Goal: Task Accomplishment & Management: Complete application form

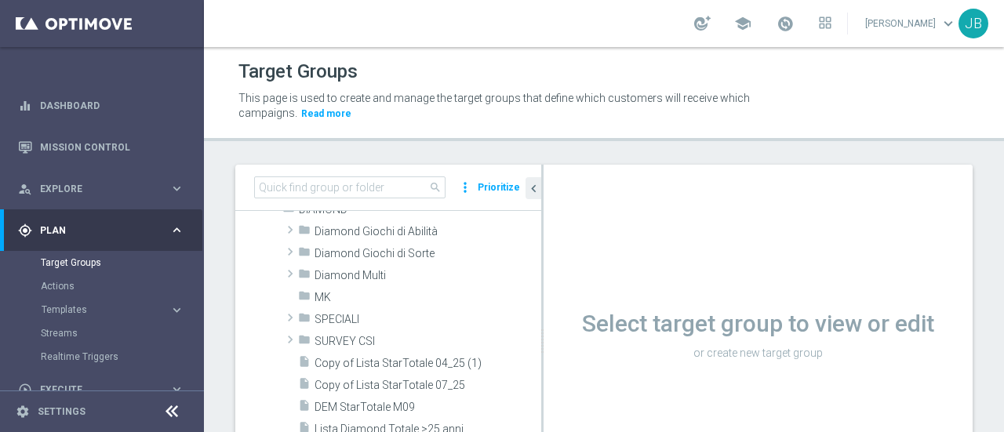
scroll to position [227, 0]
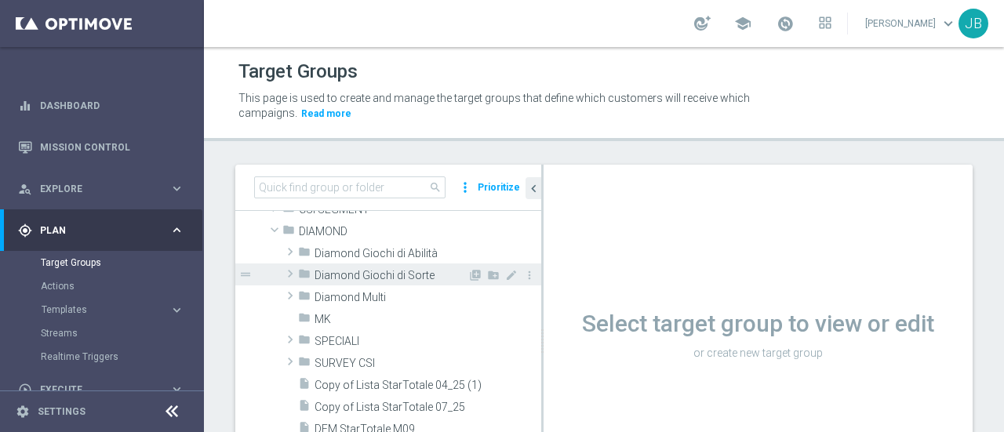
click at [290, 271] on span at bounding box center [291, 273] width 16 height 19
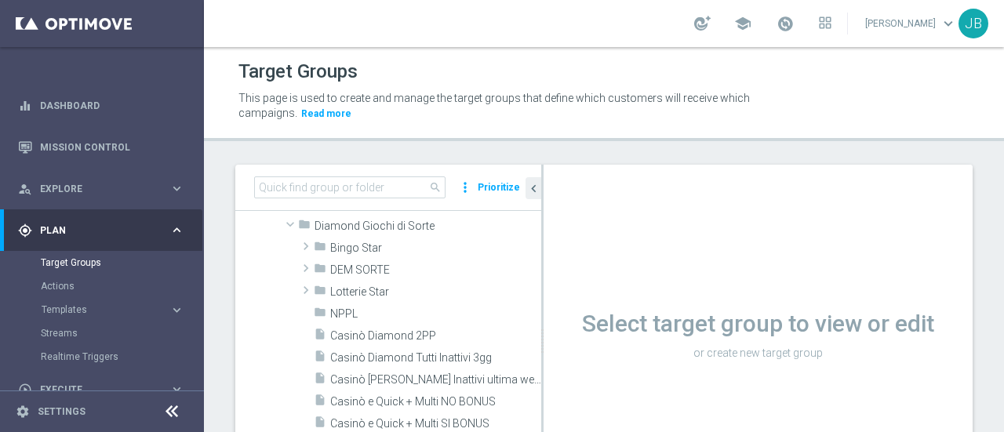
scroll to position [266, 0]
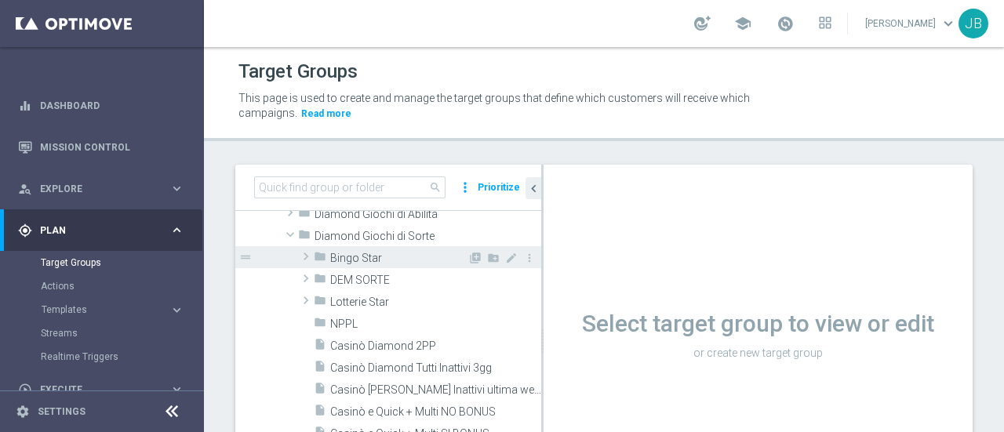
click at [306, 253] on span at bounding box center [306, 256] width 16 height 19
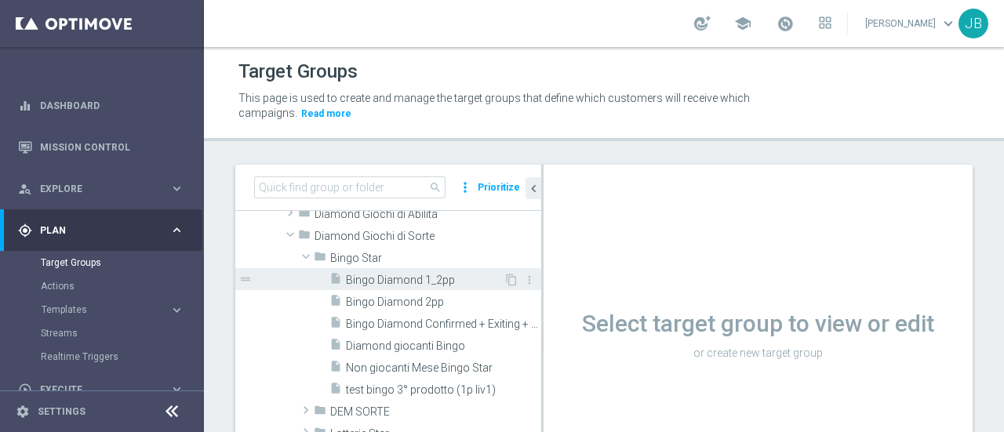
click at [389, 275] on span "Bingo Diamond 1_2pp" at bounding box center [425, 280] width 158 height 13
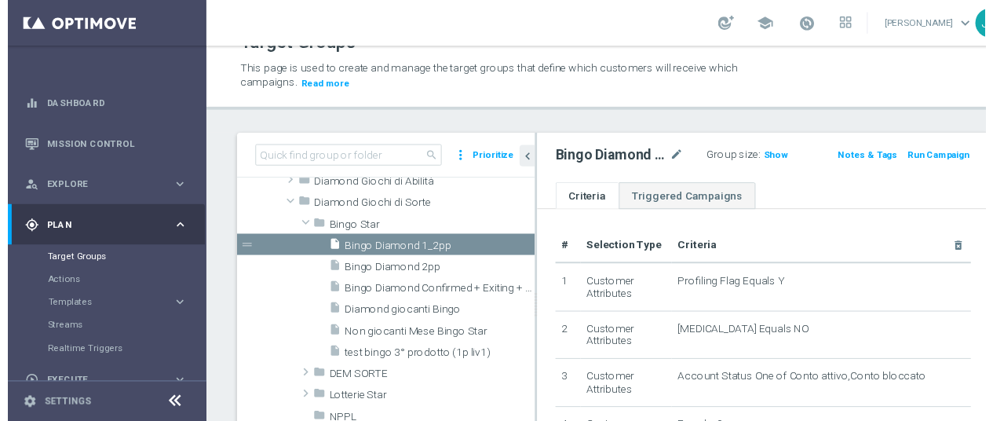
scroll to position [42, 0]
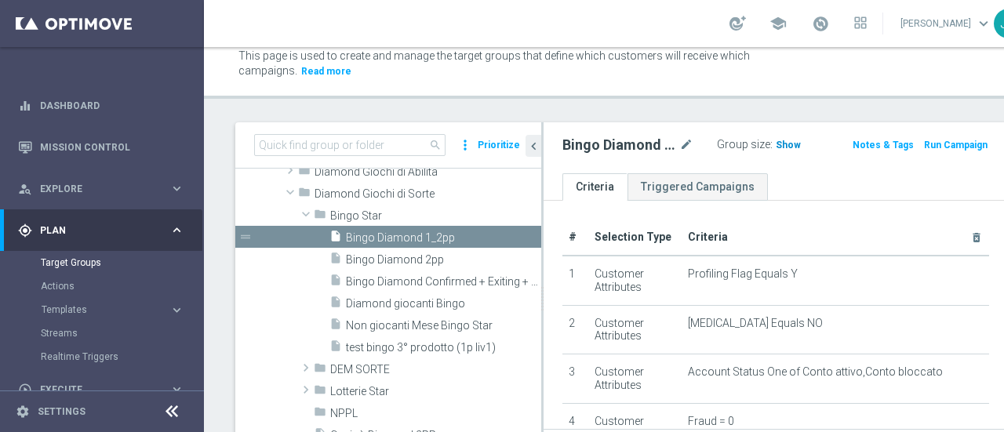
click at [776, 144] on span "Show" at bounding box center [788, 145] width 25 height 11
click at [923, 148] on button "Run Campaign" at bounding box center [956, 145] width 67 height 17
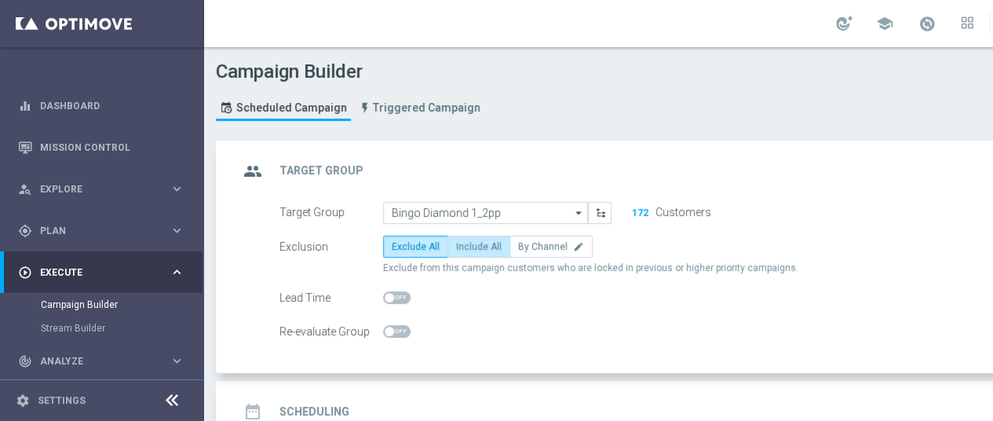
click at [477, 250] on span "Include All" at bounding box center [479, 246] width 46 height 11
click at [466, 250] on input "Include All" at bounding box center [461, 249] width 10 height 10
radio input "true"
click at [628, 396] on div "date_range Scheduling keyboard_arrow_down" at bounding box center [677, 411] width 877 height 30
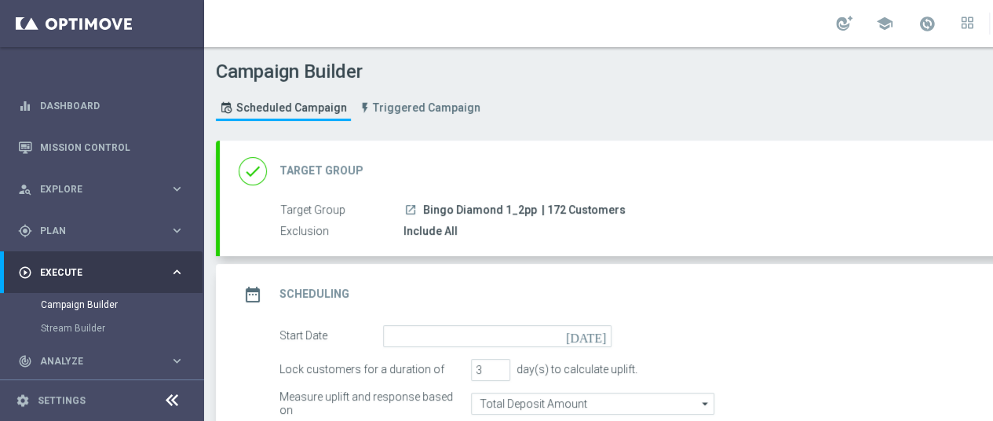
click at [602, 334] on icon "[DATE]" at bounding box center [589, 333] width 46 height 17
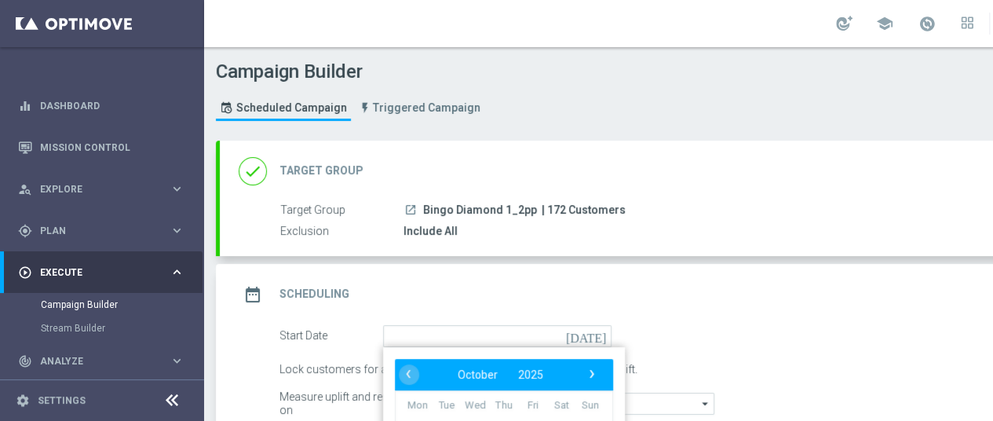
click at [884, 302] on div "date_range Scheduling keyboard_arrow_up" at bounding box center [677, 294] width 877 height 30
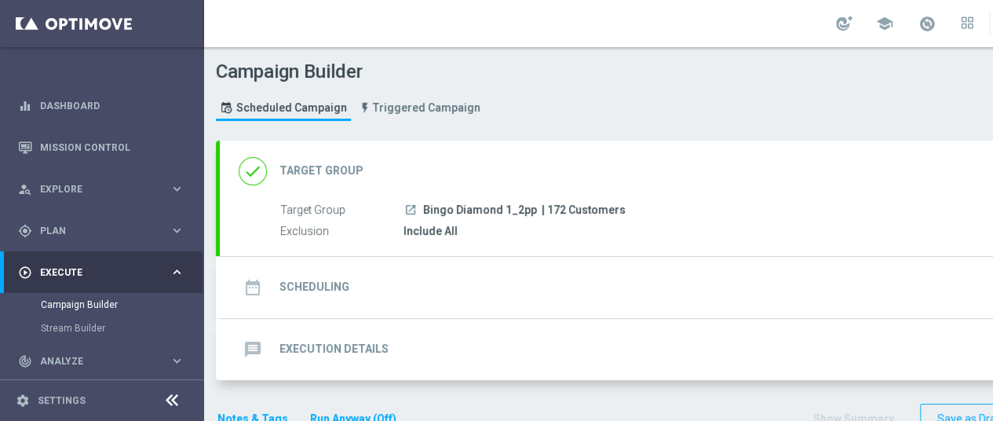
click at [884, 302] on div "date_range Scheduling keyboard_arrow_down" at bounding box center [677, 287] width 914 height 61
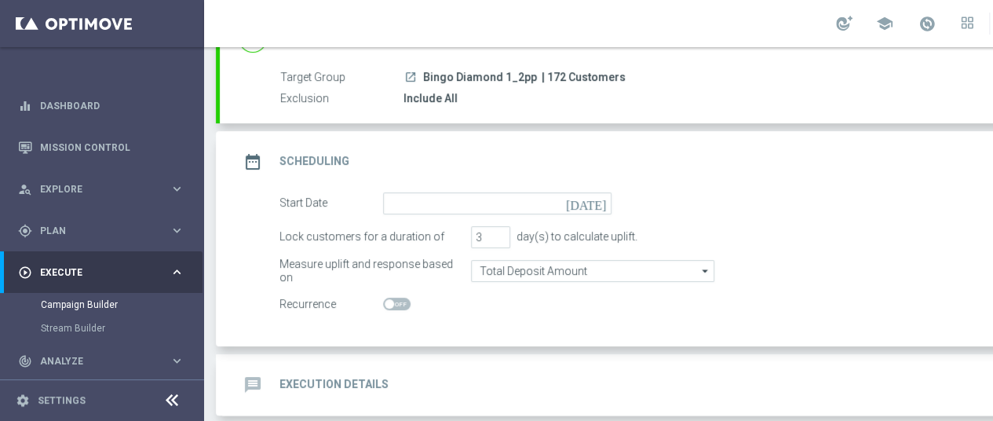
scroll to position [157, 0]
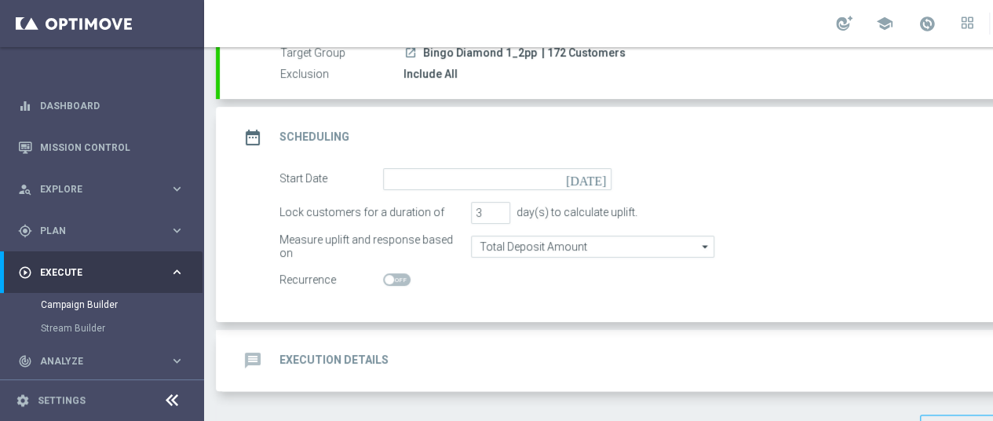
click at [599, 177] on icon "[DATE]" at bounding box center [589, 176] width 46 height 17
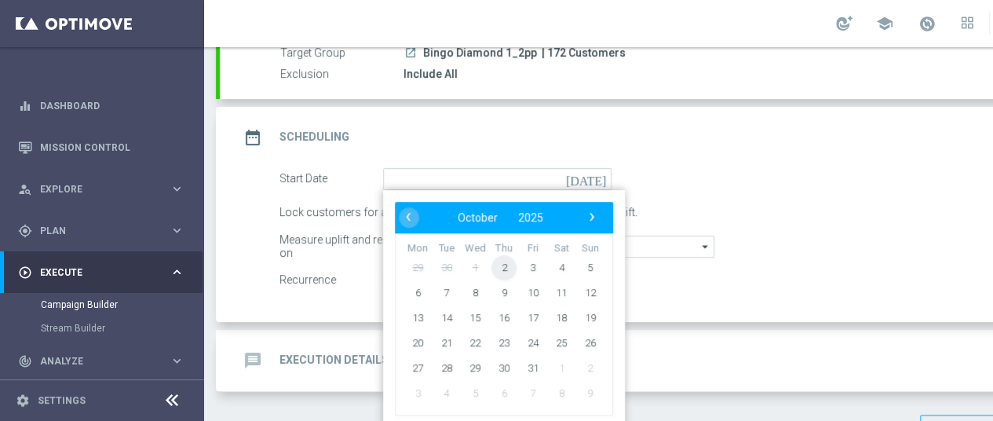
click at [500, 263] on span "2" at bounding box center [503, 266] width 25 height 25
type input "[DATE]"
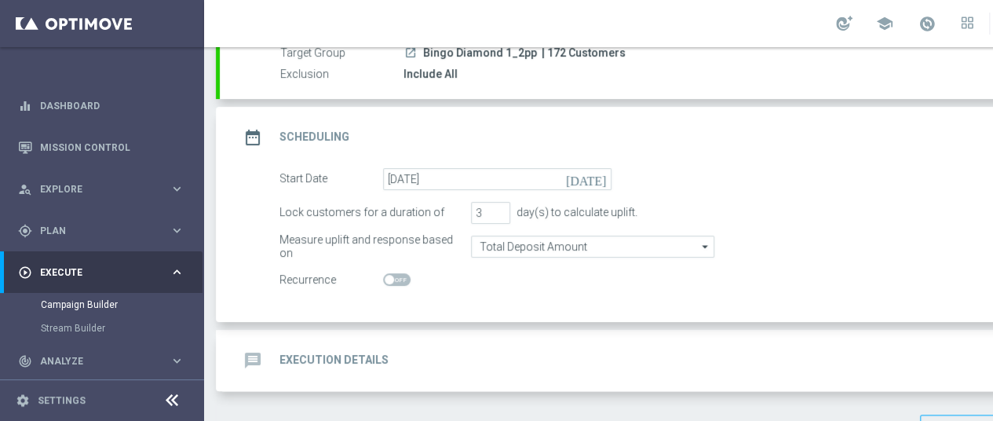
scroll to position [12, 0]
click at [658, 345] on div "message Execution Details keyboard_arrow_down" at bounding box center [677, 360] width 877 height 30
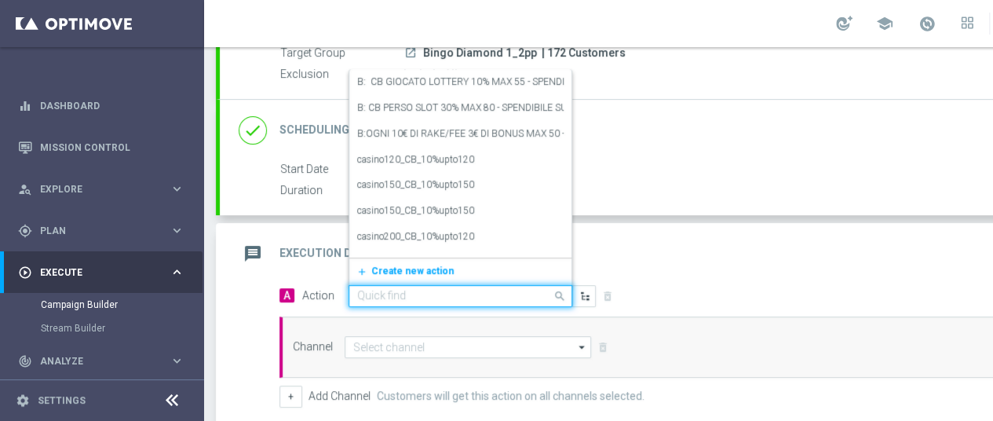
click at [418, 290] on input "text" at bounding box center [444, 296] width 175 height 13
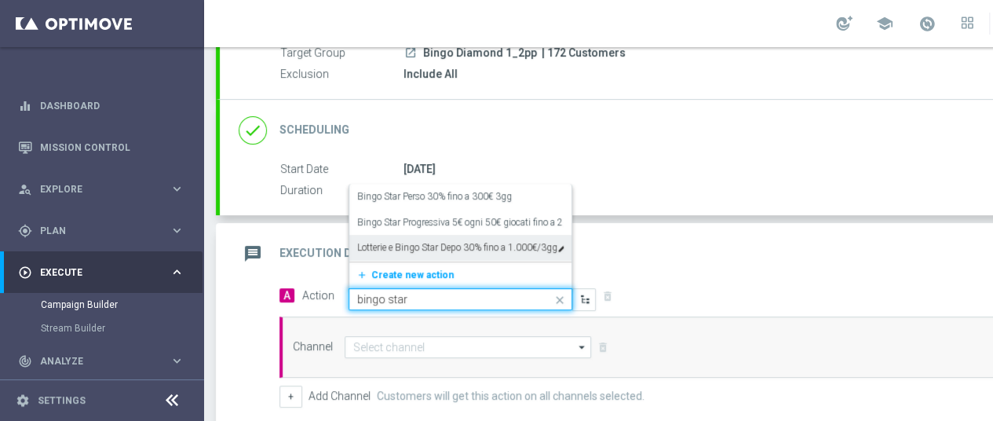
drag, startPoint x: 456, startPoint y: 187, endPoint x: 459, endPoint y: 286, distance: 98.9
click at [459, 288] on ng-select "Quick find bingo star Bingo Star Perso 30% fino a 300€ 3gg edit Bingo Star Prog…" at bounding box center [460, 299] width 224 height 22
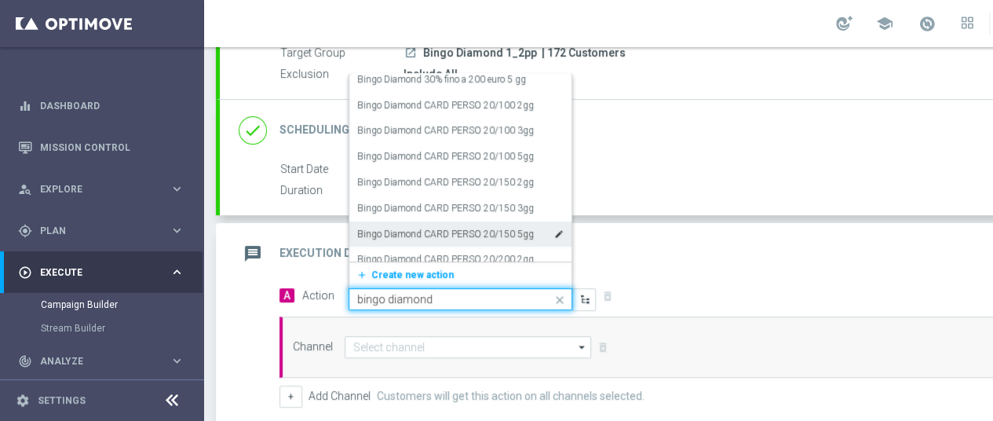
scroll to position [0, 0]
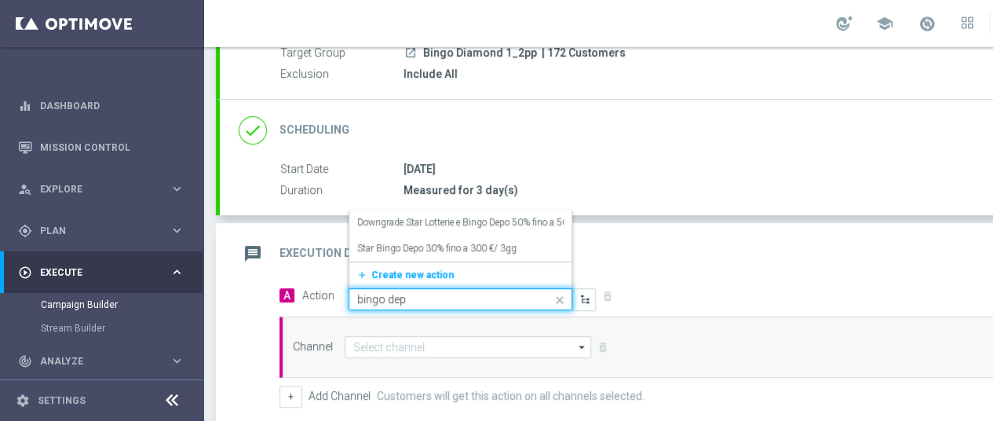
type input "bingo depo"
click at [441, 242] on label "Star Bingo Depo 30% fino a 300 €/ 3gg" at bounding box center [436, 248] width 159 height 13
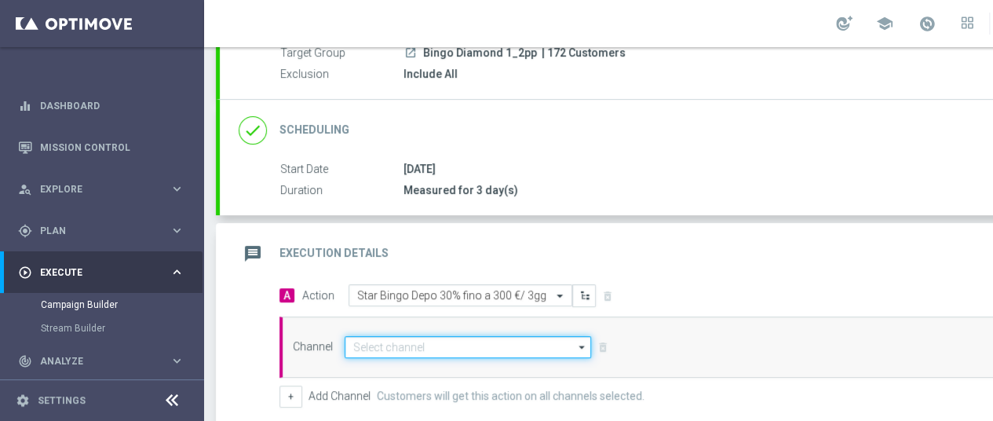
click at [496, 336] on input at bounding box center [468, 347] width 246 height 22
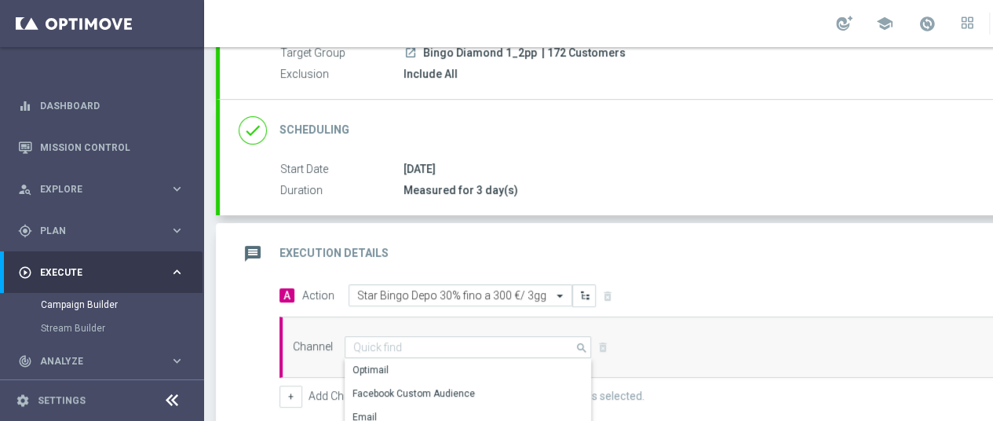
click at [831, 260] on div "message Execution Details keyboard_arrow_up" at bounding box center [677, 253] width 914 height 61
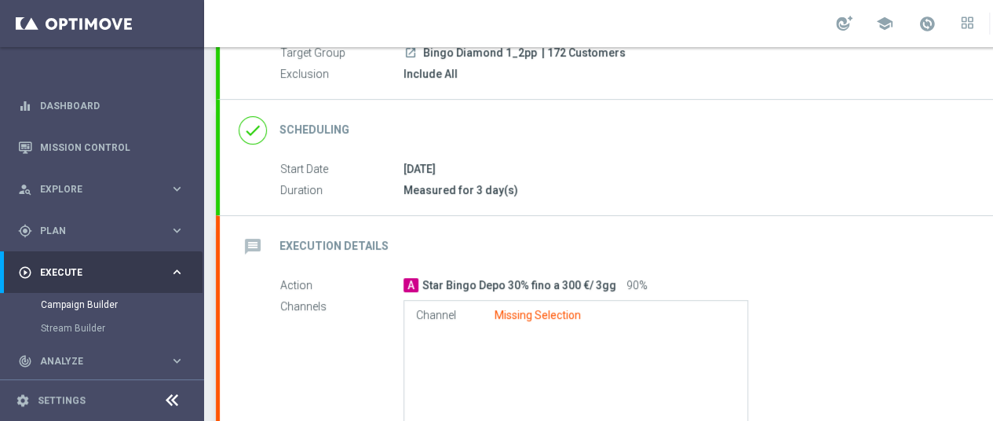
click at [831, 260] on div "message Execution Details keyboard_arrow_down" at bounding box center [677, 246] width 914 height 61
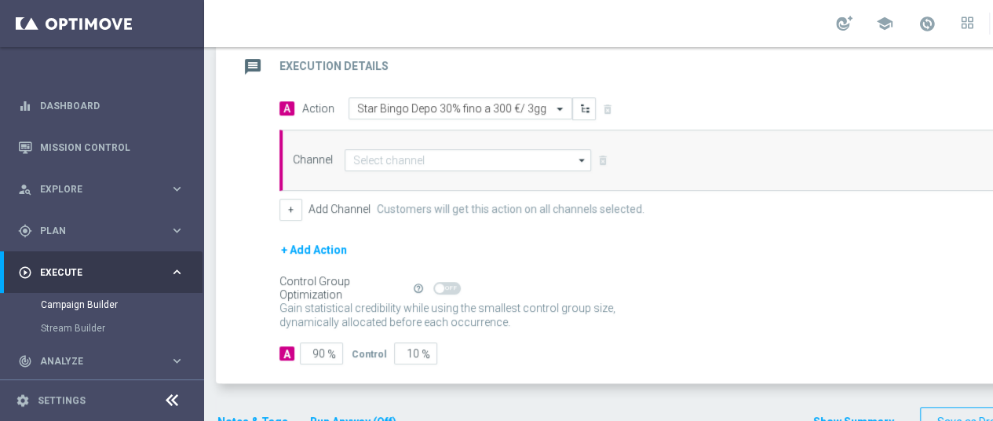
scroll to position [345, 0]
click at [585, 148] on icon "arrow_drop_down" at bounding box center [582, 158] width 16 height 20
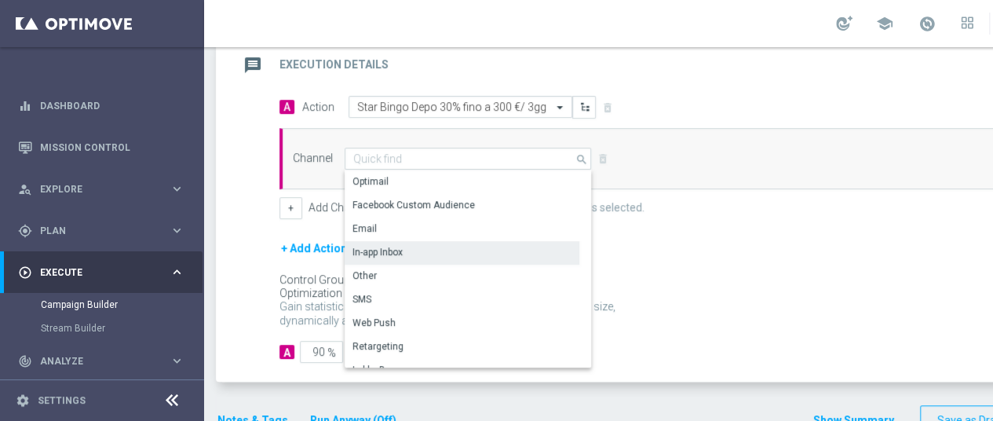
click at [406, 241] on div "In-app Inbox" at bounding box center [462, 252] width 235 height 22
type input "In-app Inbox"
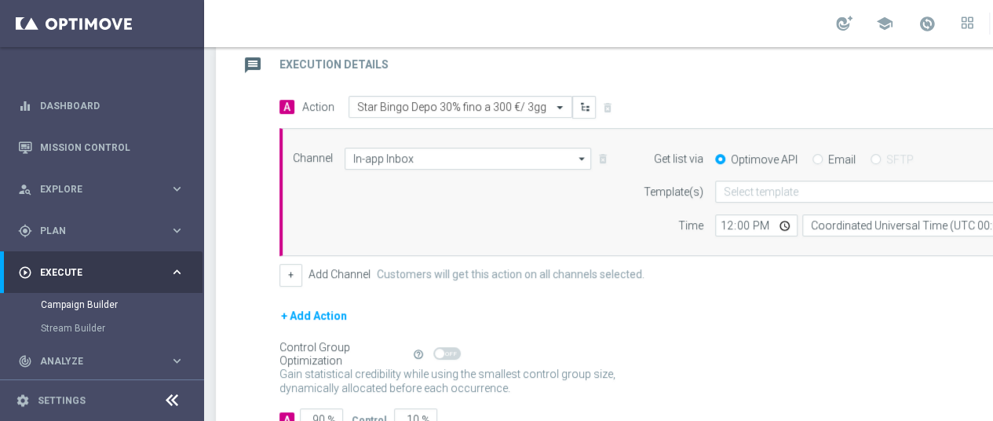
click at [819, 155] on input "Email" at bounding box center [817, 160] width 10 height 10
radio input "true"
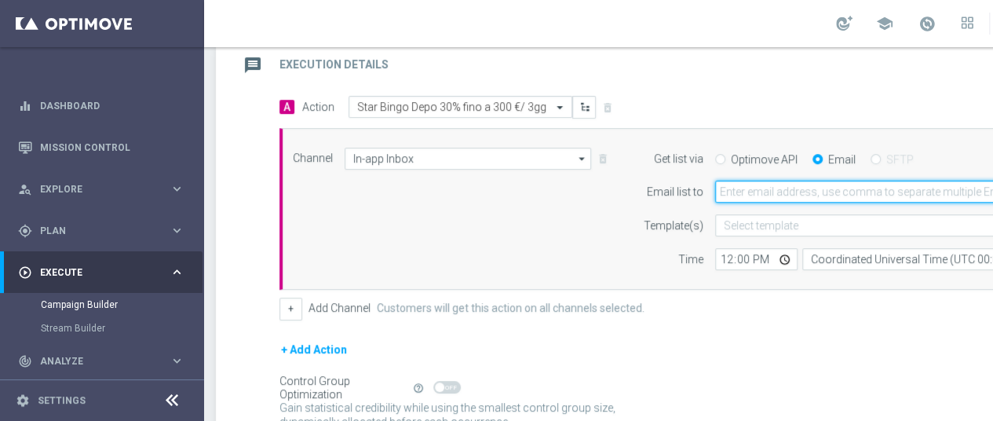
click at [797, 180] on input "email" at bounding box center [902, 191] width 375 height 22
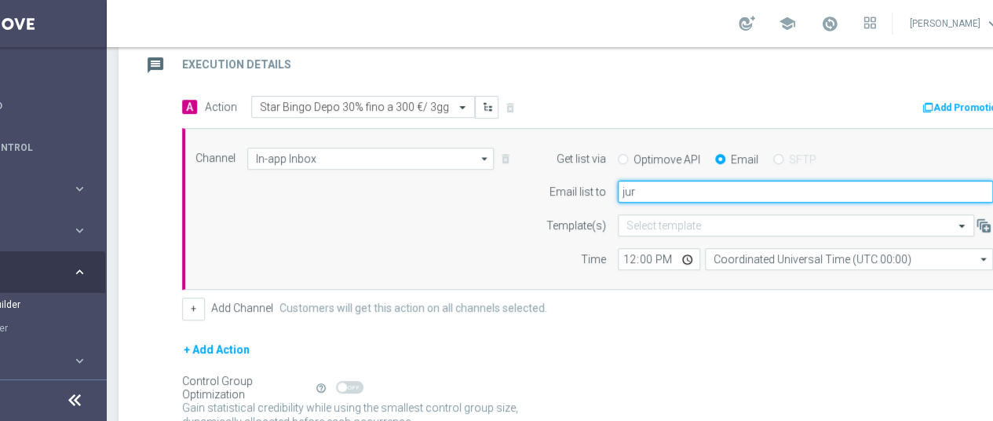
type input "[EMAIL_ADDRESS][DOMAIN_NAME]"
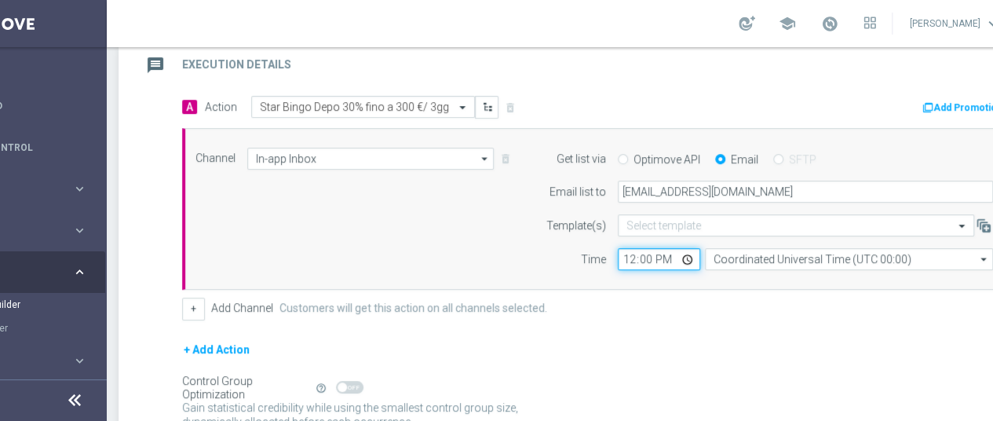
click at [640, 248] on input "12:00" at bounding box center [659, 259] width 82 height 22
click at [629, 248] on input "12:00" at bounding box center [659, 259] width 82 height 22
type input "10:20"
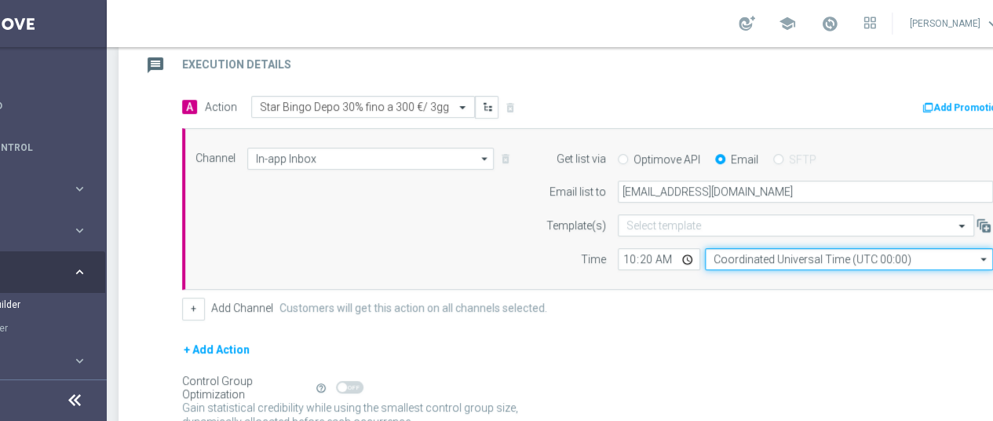
click at [777, 248] on input "Coordinated Universal Time (UTC 00:00)" at bounding box center [849, 259] width 288 height 22
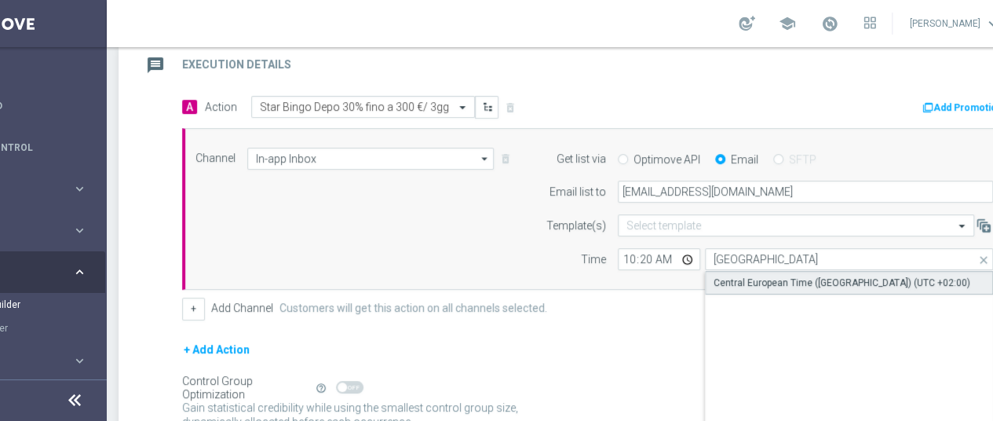
click at [783, 275] on div "Central European Time ([GEOGRAPHIC_DATA]) (UTC +02:00)" at bounding box center [849, 283] width 289 height 24
type input "Central European Time ([GEOGRAPHIC_DATA]) (UTC +02:00)"
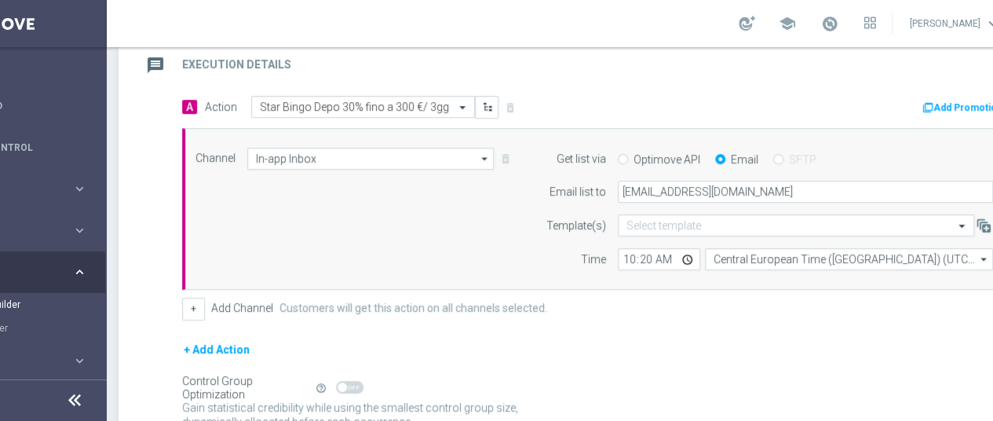
click at [859, 341] on div "+ Add Action" at bounding box center [597, 359] width 830 height 39
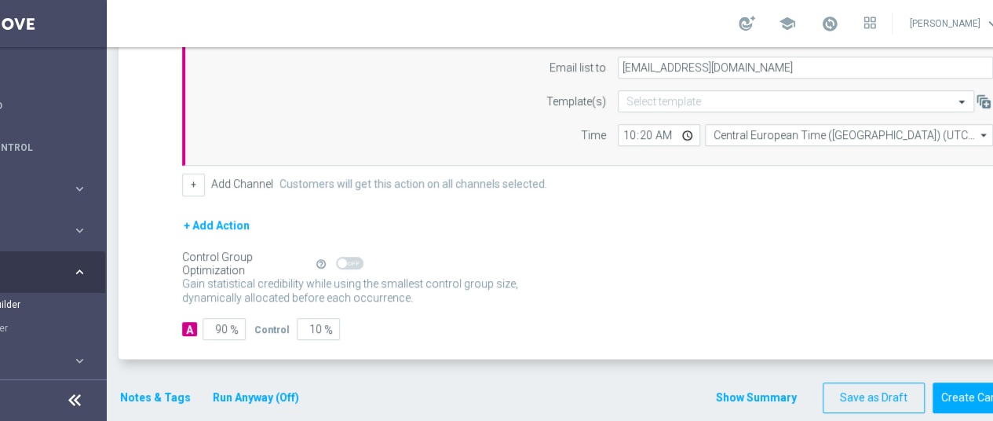
scroll to position [471, 0]
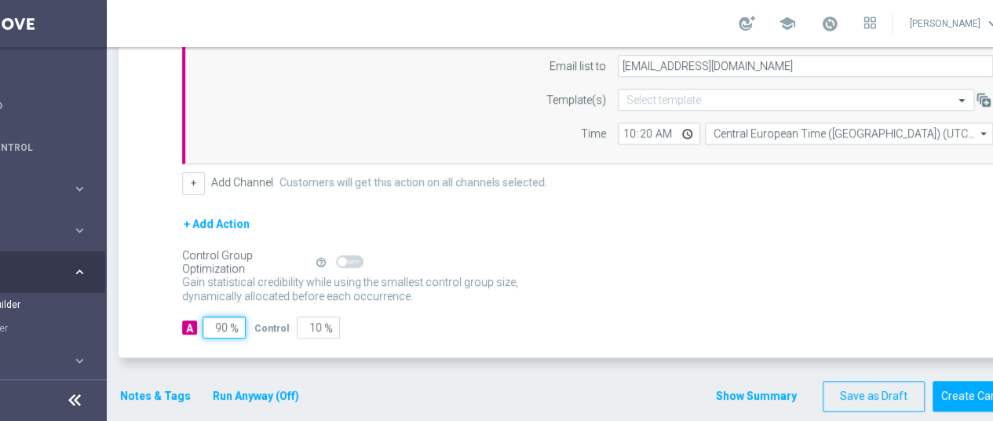
click at [219, 316] on input "90" at bounding box center [223, 327] width 43 height 22
type input "1"
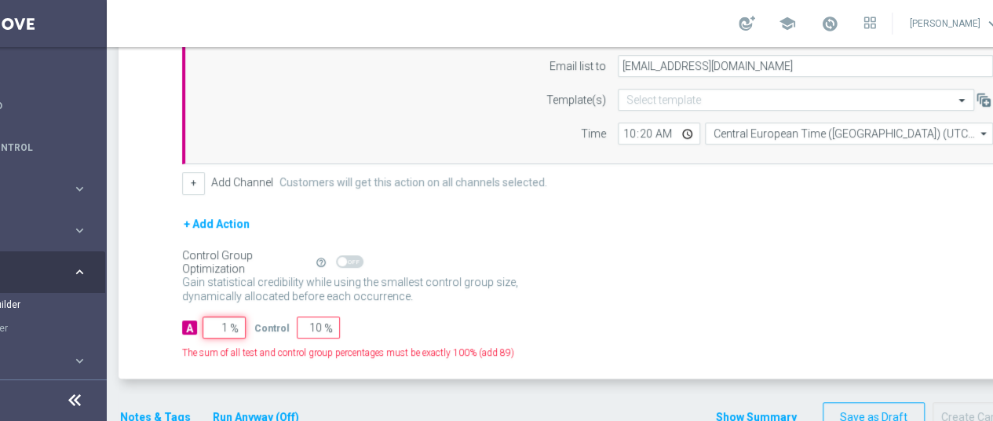
type input "99"
type input "10"
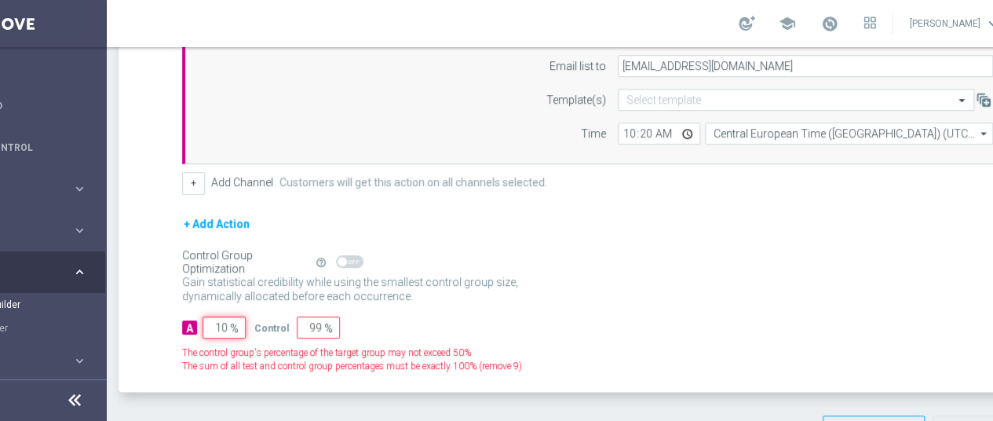
type input "90"
type input "100"
type input "0"
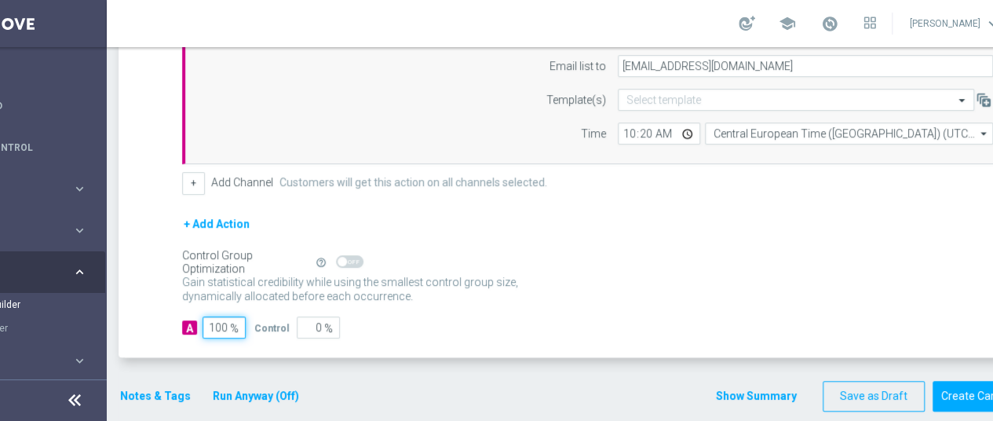
type input "100"
click at [140, 266] on div "A Action Select action Star Bingo Depo 30% fino a 300 €/ 3gg delete_forever Add…" at bounding box center [579, 163] width 914 height 387
click at [159, 386] on button "Notes & Tags" at bounding box center [155, 396] width 74 height 20
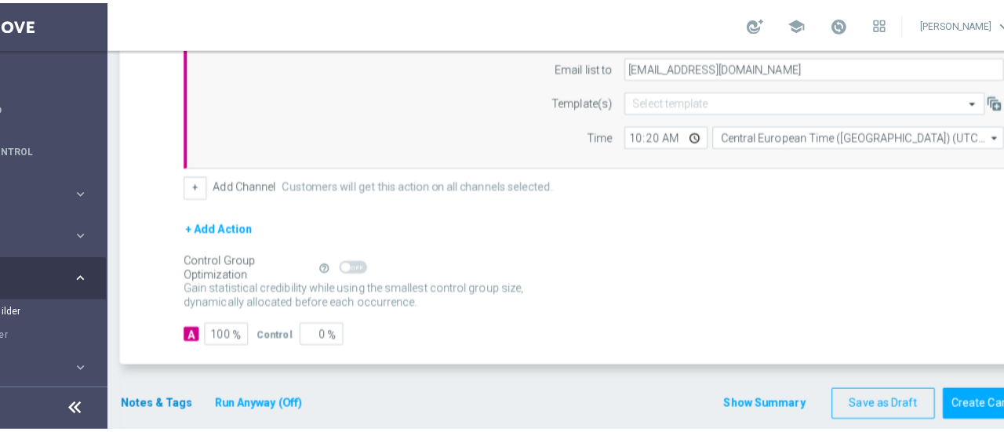
scroll to position [0, 97]
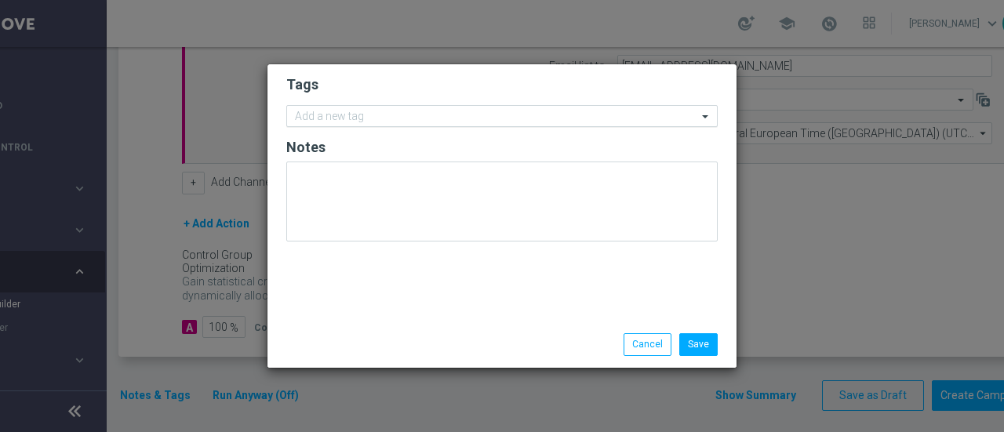
click at [394, 113] on input "text" at bounding box center [496, 117] width 403 height 13
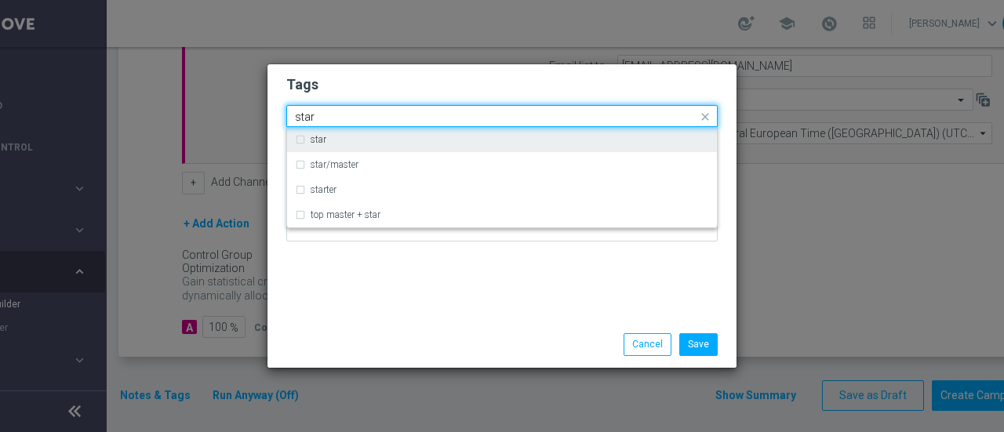
click at [315, 137] on label "star" at bounding box center [319, 139] width 16 height 9
type input "star"
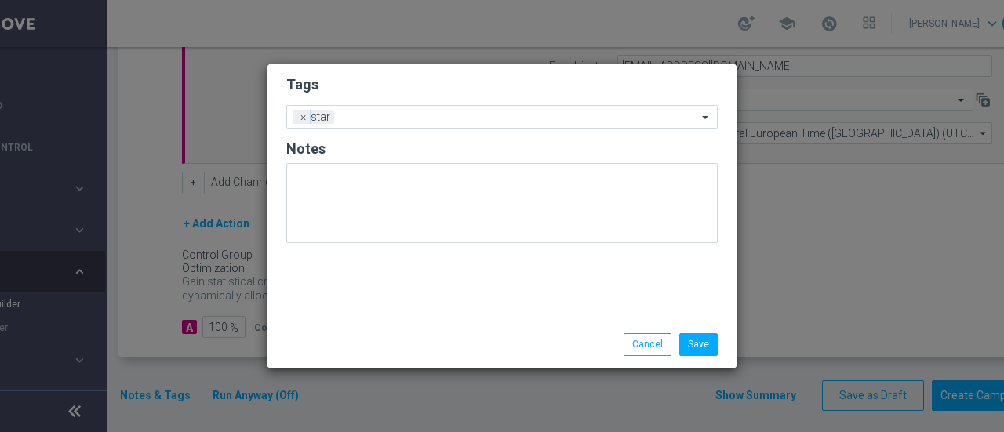
click at [394, 81] on h2 "Tags" at bounding box center [502, 84] width 432 height 19
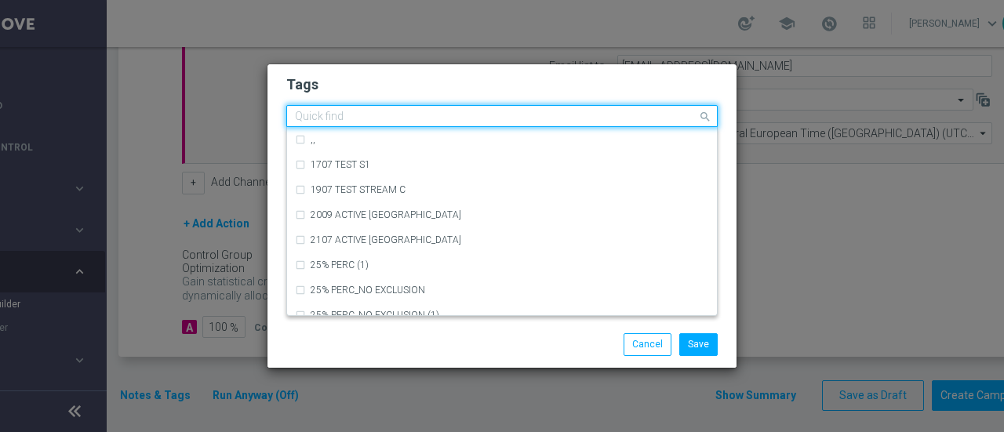
click at [398, 124] on div at bounding box center [495, 119] width 405 height 16
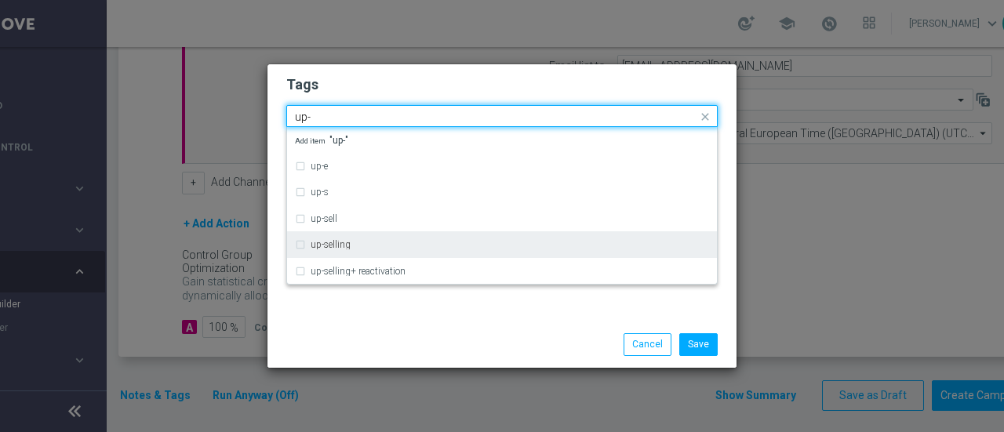
click at [311, 240] on label "up-selling" at bounding box center [331, 244] width 40 height 9
type input "up-"
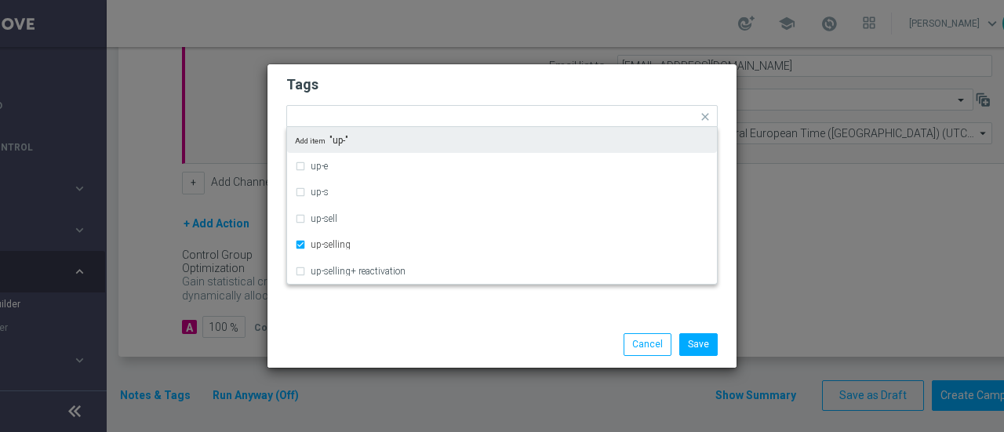
click at [372, 86] on h2 "Tags" at bounding box center [502, 84] width 432 height 19
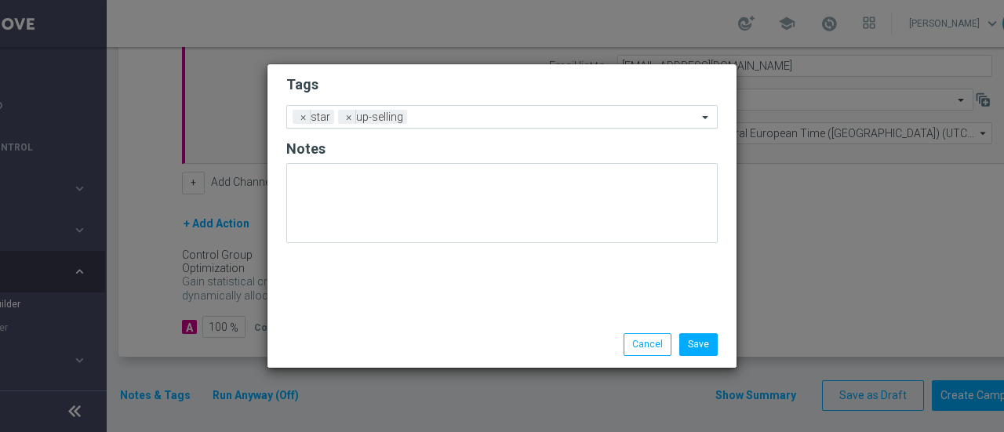
click at [447, 116] on input "text" at bounding box center [556, 117] width 284 height 13
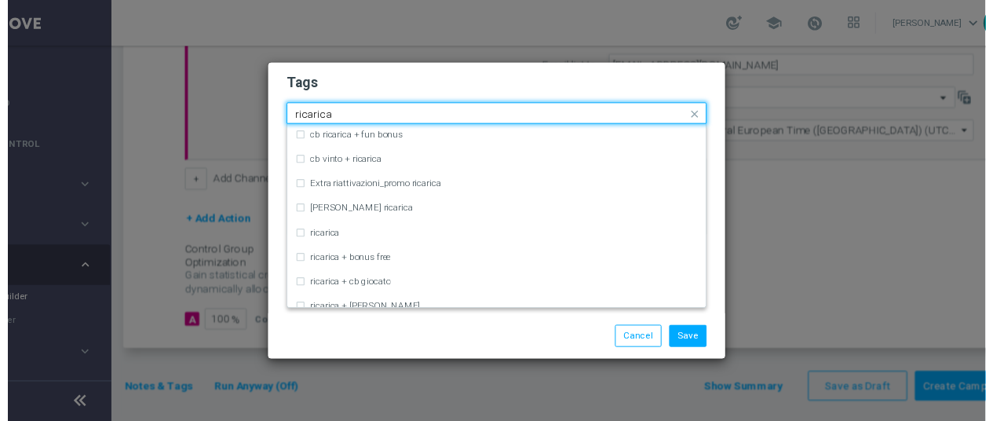
scroll to position [432, 0]
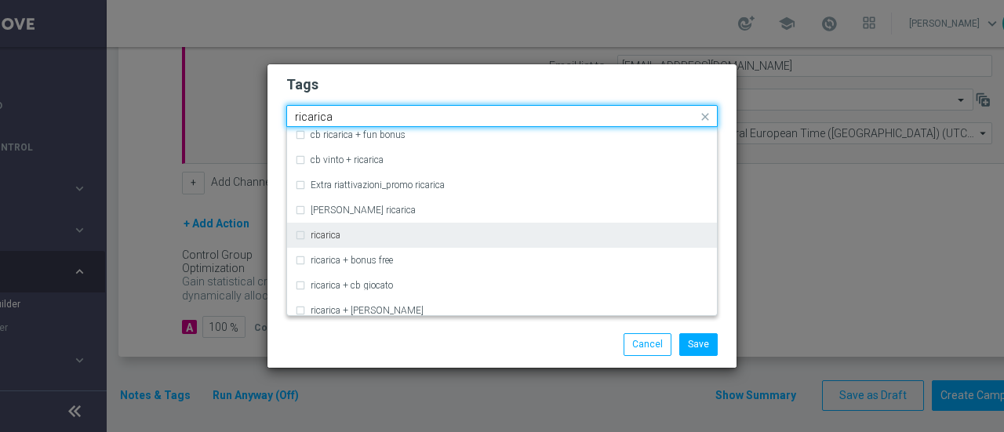
click at [323, 233] on label "ricarica" at bounding box center [326, 235] width 30 height 9
type input "ricarica"
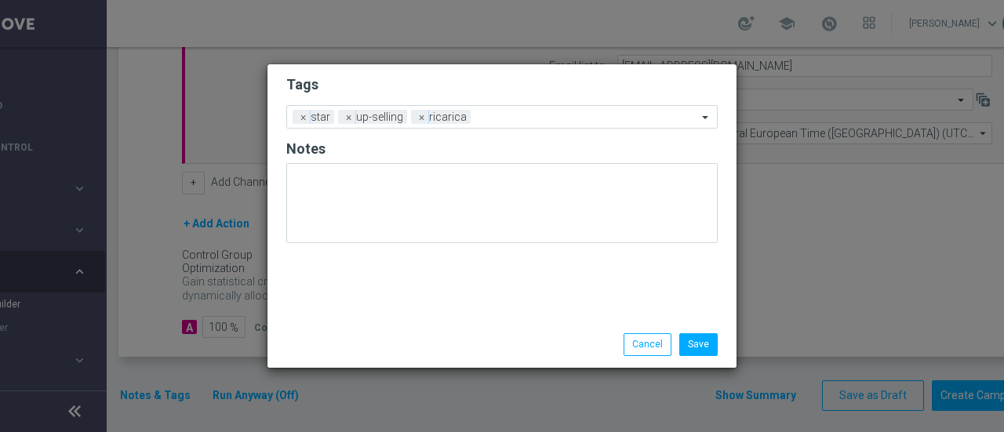
click at [447, 75] on form "Tags Add a new tag × star × up-selling × ricarica Notes" at bounding box center [502, 163] width 432 height 184
click at [501, 120] on input "text" at bounding box center [587, 117] width 221 height 13
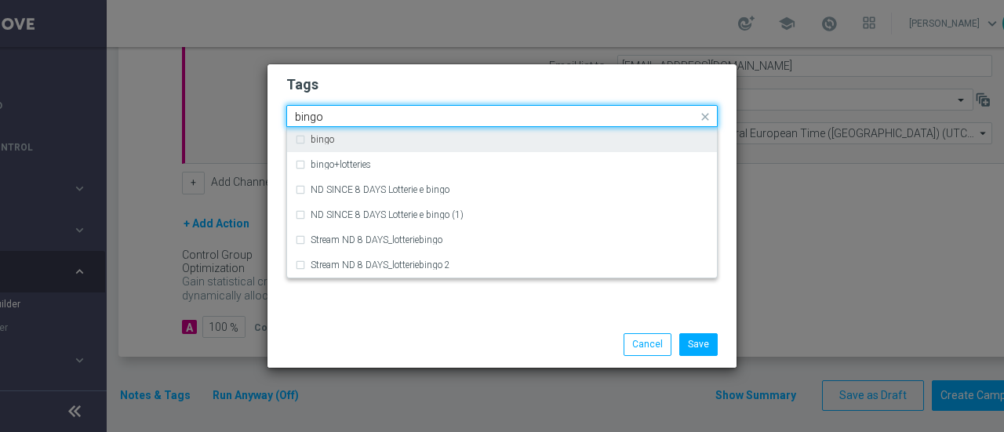
click at [326, 137] on label "bingo" at bounding box center [323, 139] width 24 height 9
type input "bingo"
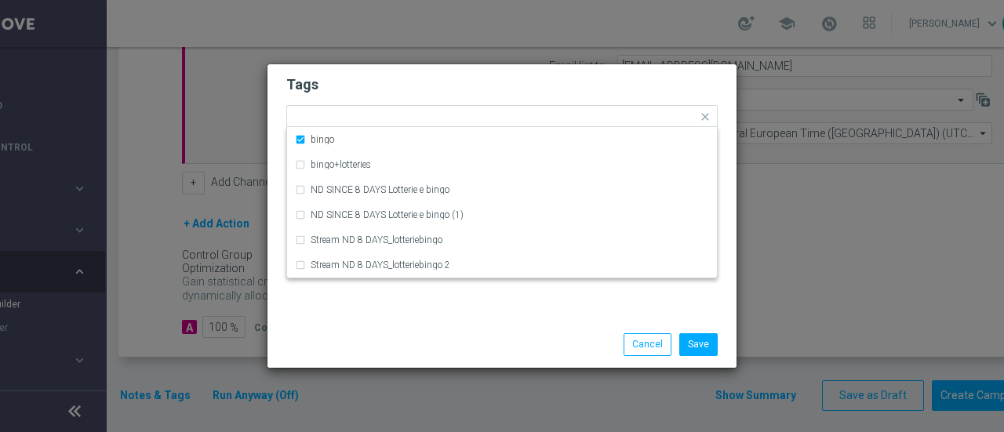
click at [521, 82] on h2 "Tags" at bounding box center [502, 84] width 432 height 19
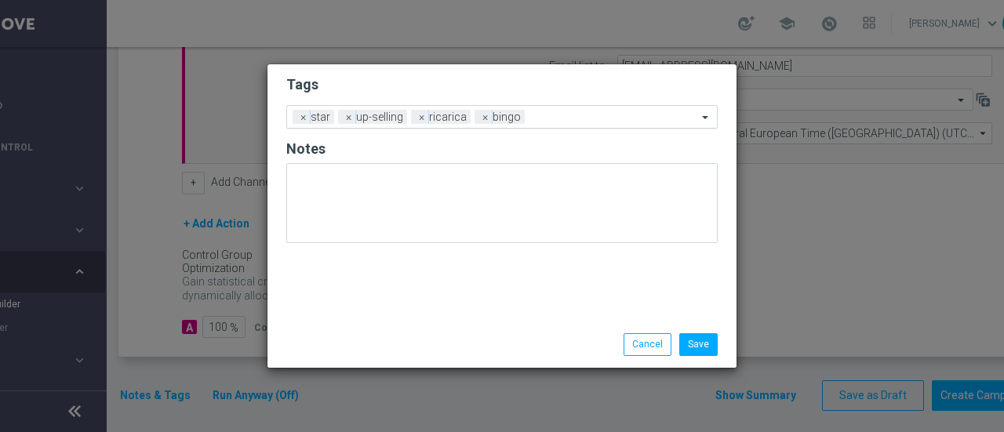
click at [562, 117] on input "text" at bounding box center [614, 117] width 166 height 13
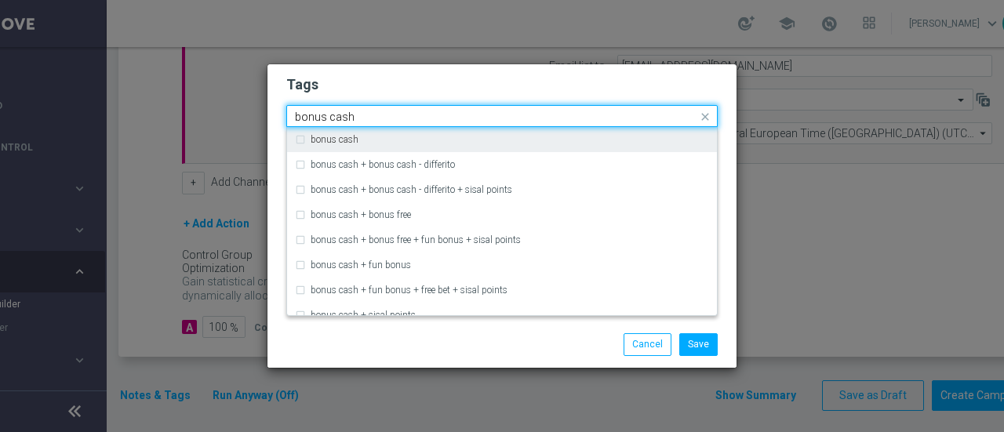
click at [405, 139] on div "bonus cash" at bounding box center [510, 139] width 399 height 9
type input "bonus cash"
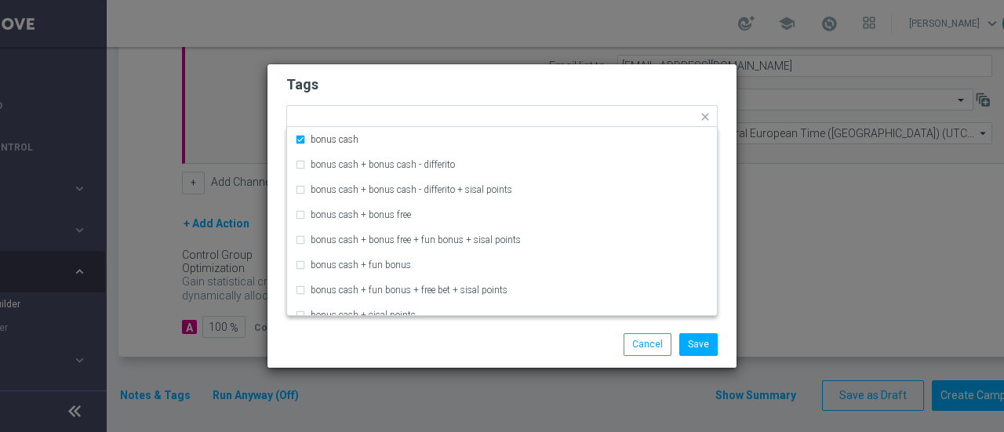
click at [582, 92] on h2 "Tags" at bounding box center [502, 84] width 432 height 19
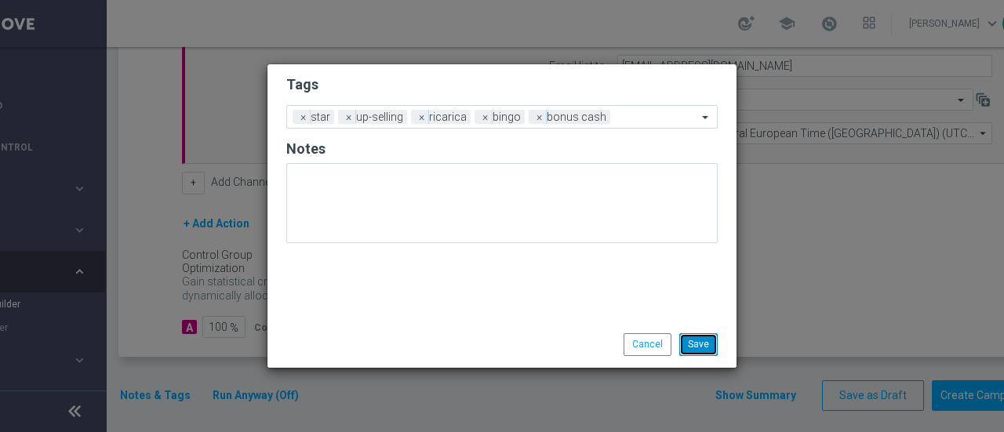
click at [706, 345] on button "Save" at bounding box center [699, 345] width 38 height 22
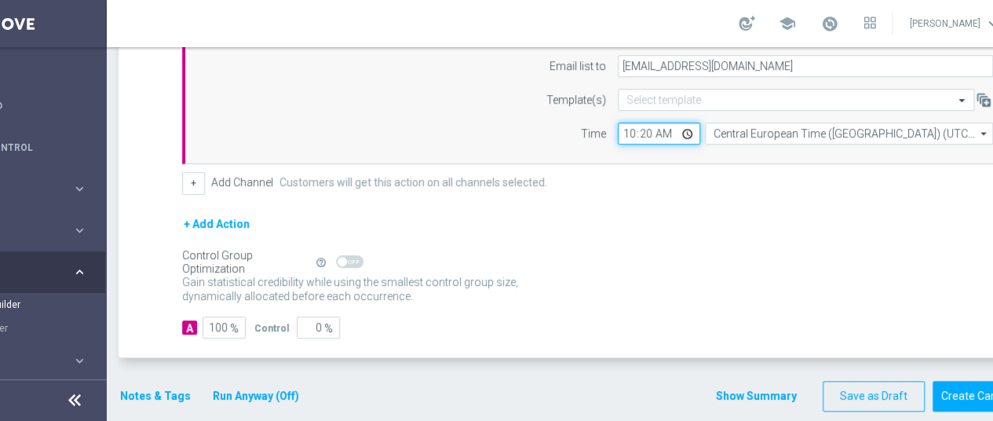
click at [648, 129] on input "10:20" at bounding box center [659, 133] width 82 height 22
type input "10:18"
click at [837, 231] on div "+ Add Action" at bounding box center [597, 233] width 830 height 39
click at [952, 393] on button "Create Campaign" at bounding box center [984, 396] width 104 height 31
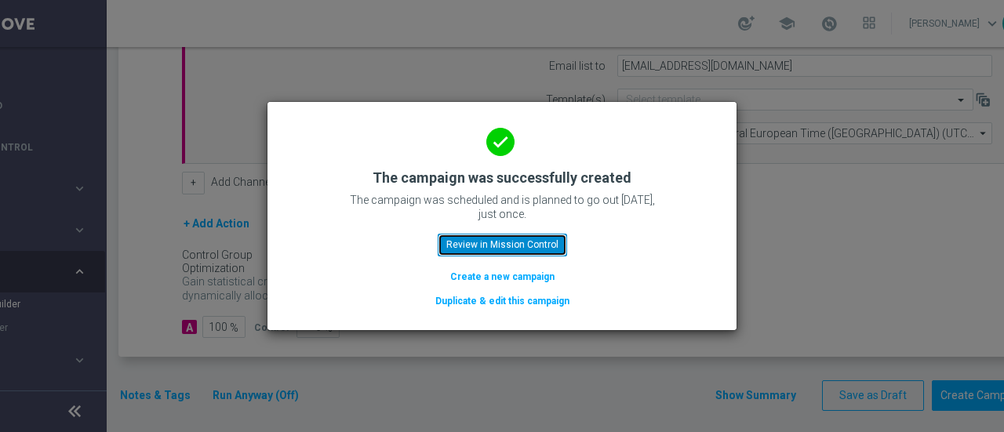
click at [488, 246] on button "Review in Mission Control" at bounding box center [502, 245] width 129 height 22
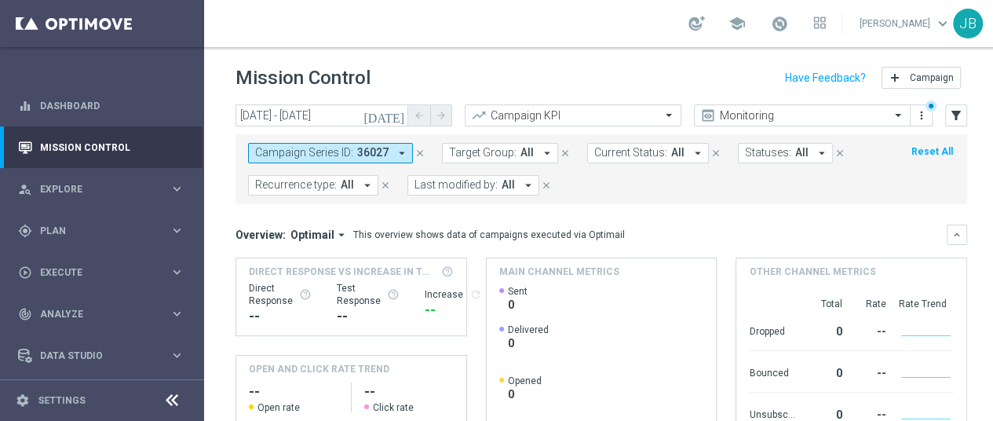
click at [986, 305] on div "[DATE] [DATE] - [DATE] arrow_back arrow_forward Campaign KPI trending_up Monito…" at bounding box center [601, 255] width 794 height 302
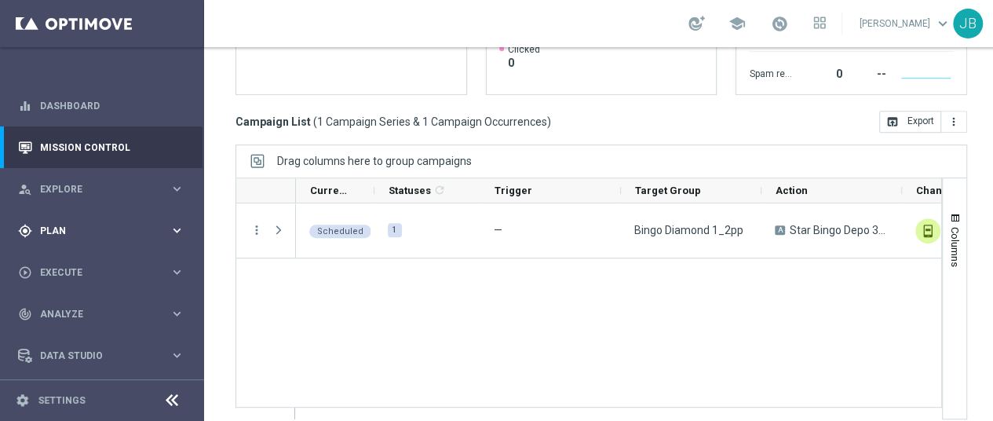
click at [120, 226] on span "Plan" at bounding box center [104, 230] width 129 height 9
click at [82, 257] on link "Target Groups" at bounding box center [102, 263] width 122 height 13
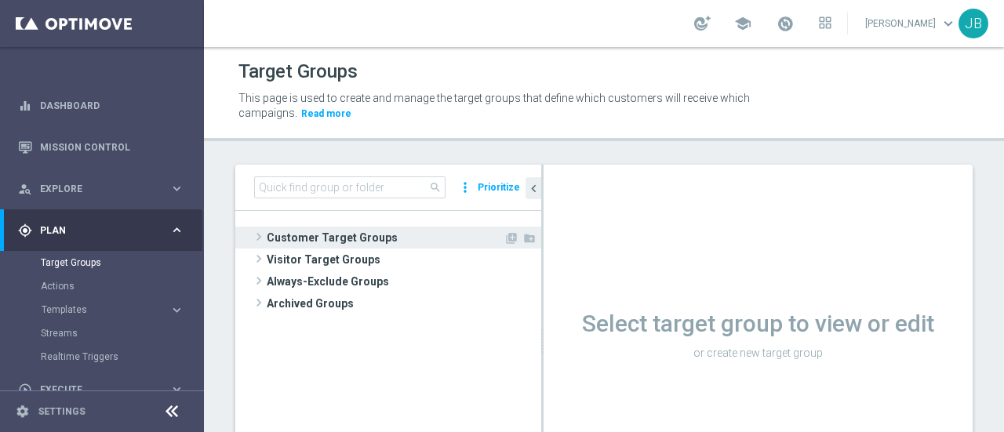
click at [257, 237] on span at bounding box center [259, 237] width 16 height 19
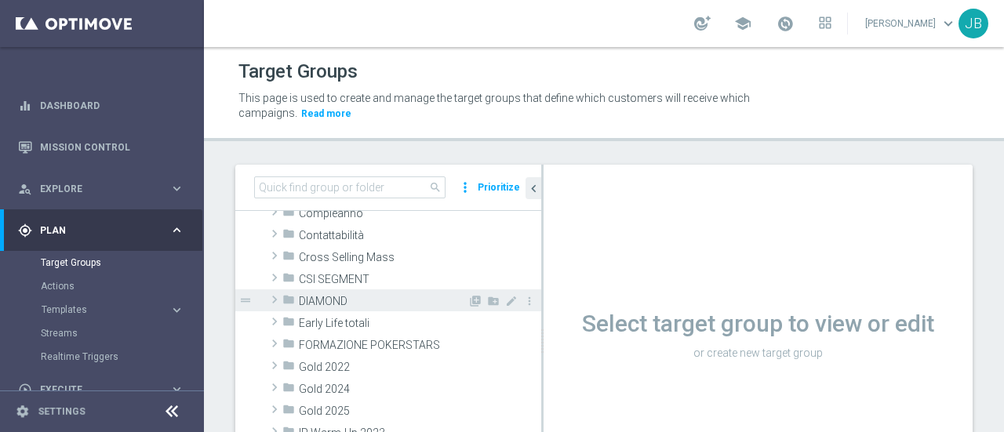
click at [275, 298] on span at bounding box center [275, 299] width 16 height 19
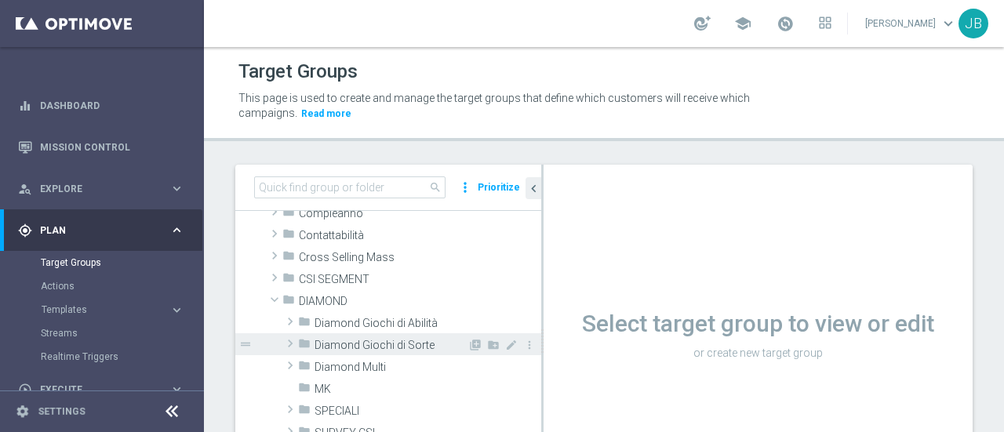
click at [289, 345] on span at bounding box center [291, 343] width 16 height 19
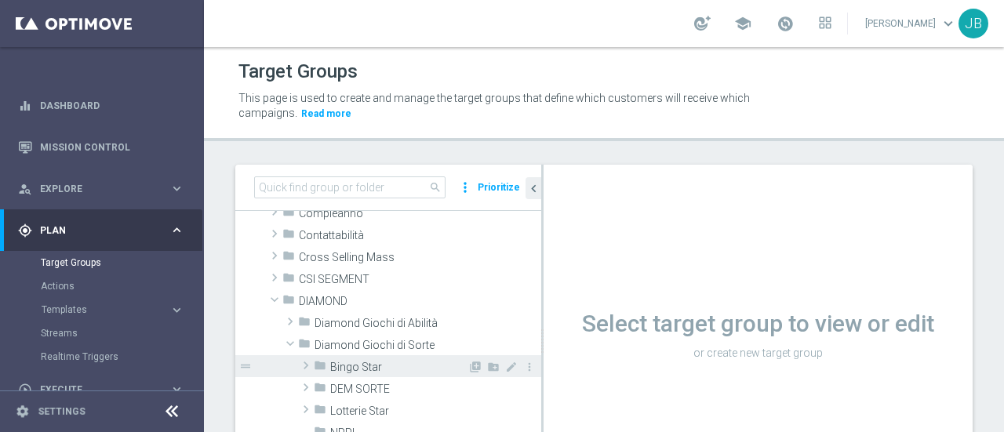
click at [306, 363] on span at bounding box center [306, 365] width 16 height 19
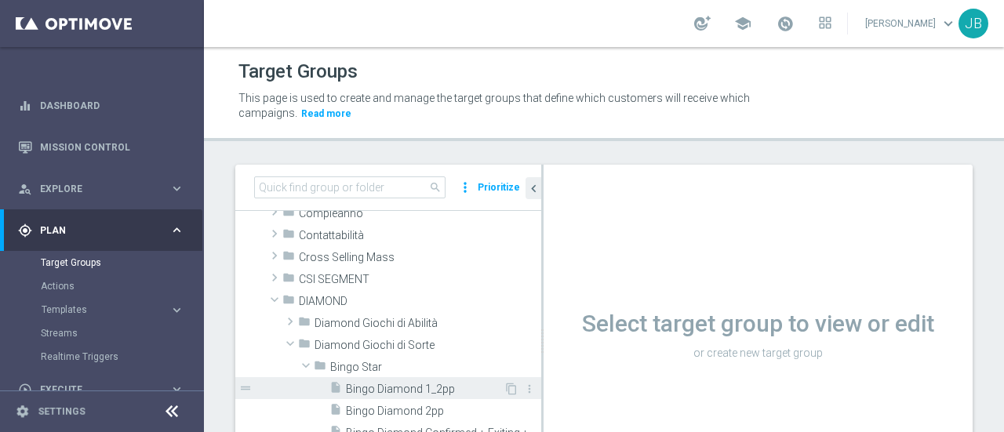
click at [391, 386] on span "Bingo Diamond 1_2pp" at bounding box center [425, 389] width 158 height 13
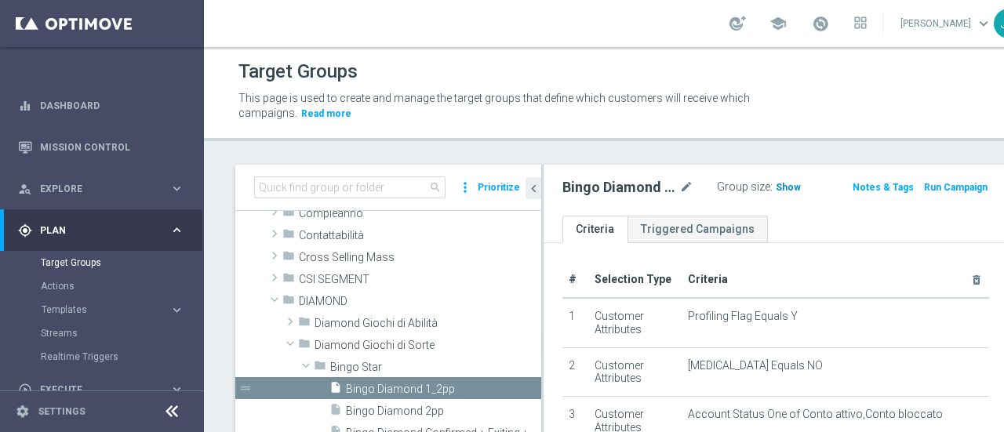
click at [776, 191] on span "Show" at bounding box center [788, 187] width 25 height 11
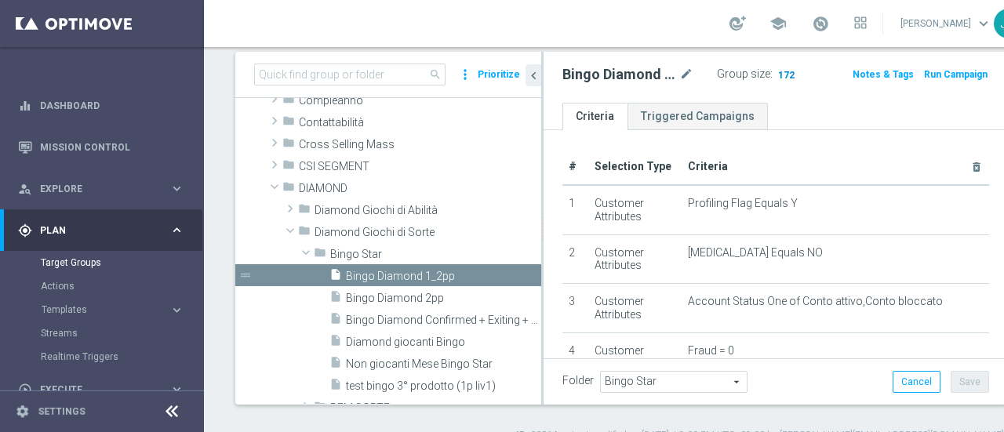
click at [777, 75] on span "172" at bounding box center [787, 76] width 20 height 15
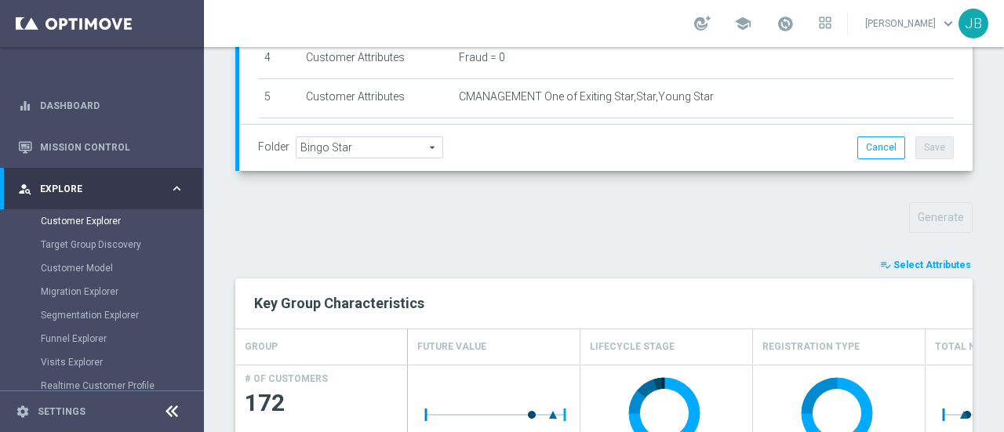
scroll to position [475, 0]
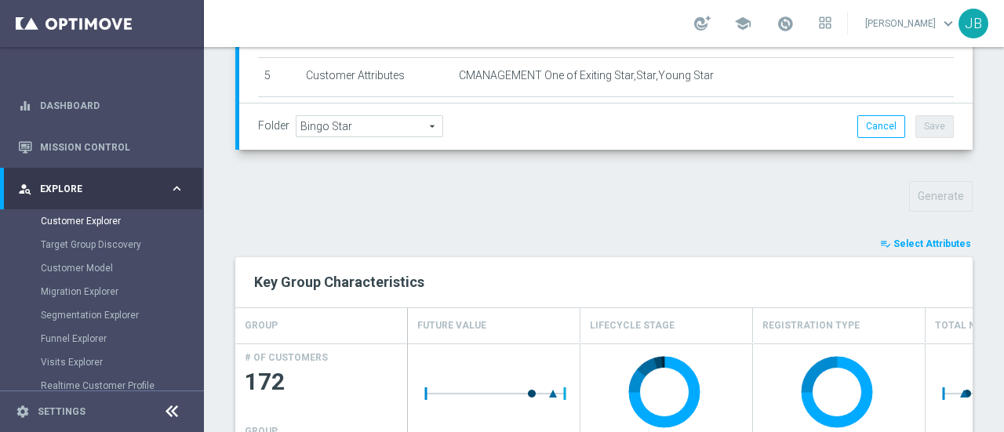
click at [923, 239] on span "Select Attributes" at bounding box center [933, 244] width 78 height 11
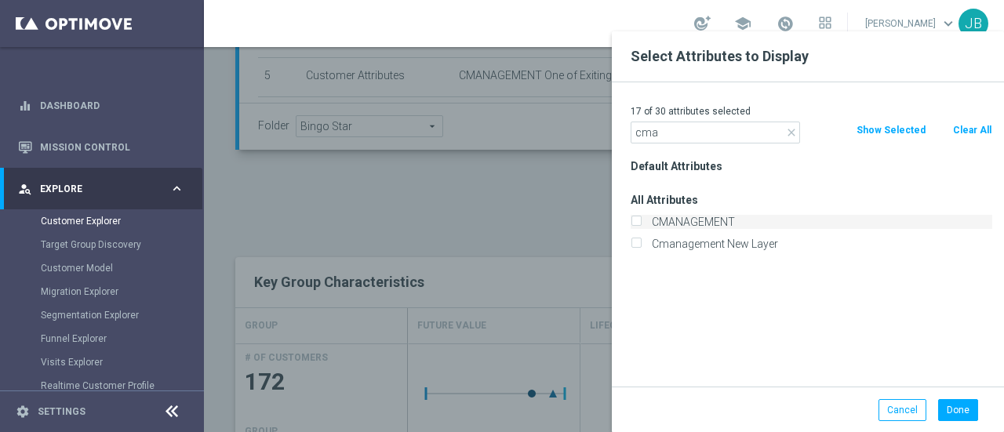
type input "cma"
click at [685, 221] on label "CMANAGEMENT" at bounding box center [820, 222] width 346 height 14
click at [641, 221] on input "CMANAGEMENT" at bounding box center [636, 224] width 10 height 10
checkbox input "true"
click at [956, 409] on button "Done" at bounding box center [959, 410] width 40 height 22
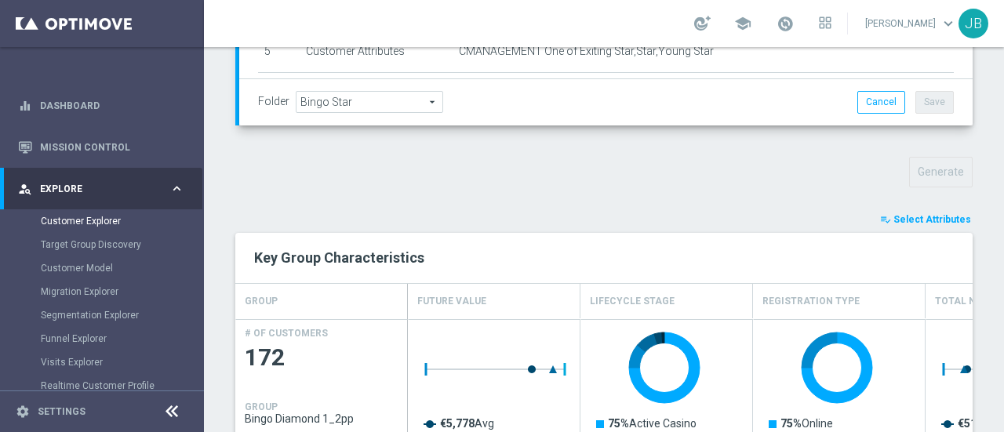
scroll to position [495, 0]
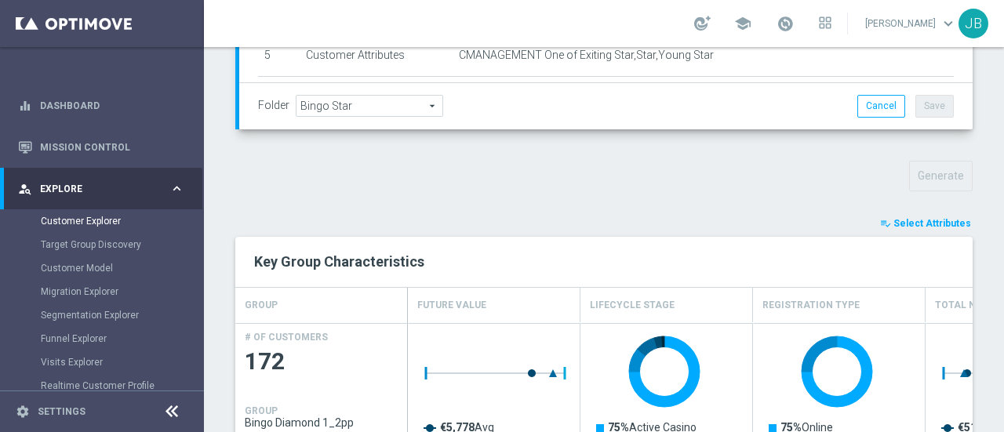
click at [924, 218] on span "Select Attributes" at bounding box center [933, 223] width 78 height 11
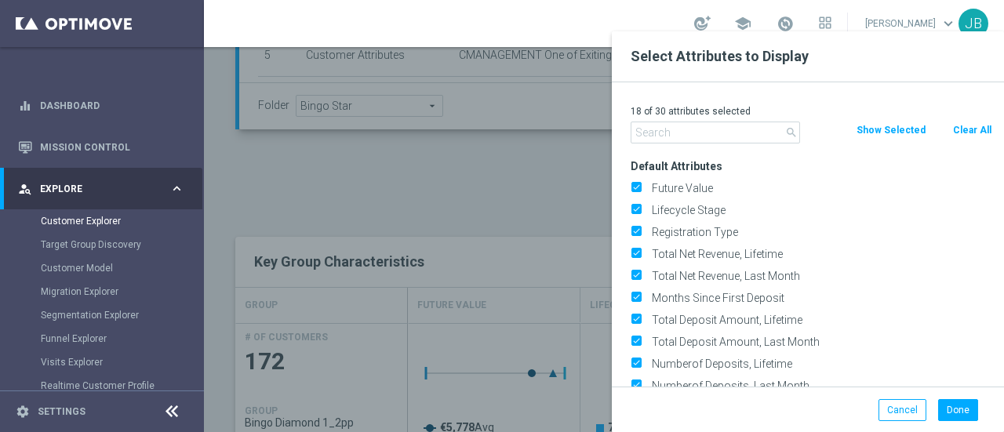
click at [708, 136] on input "text" at bounding box center [716, 133] width 170 height 22
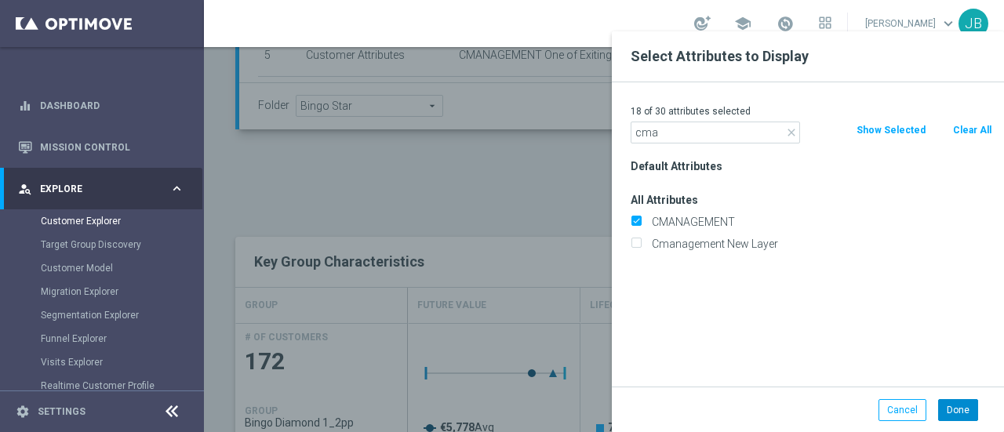
type input "cma"
click at [955, 407] on button "Done" at bounding box center [959, 410] width 40 height 22
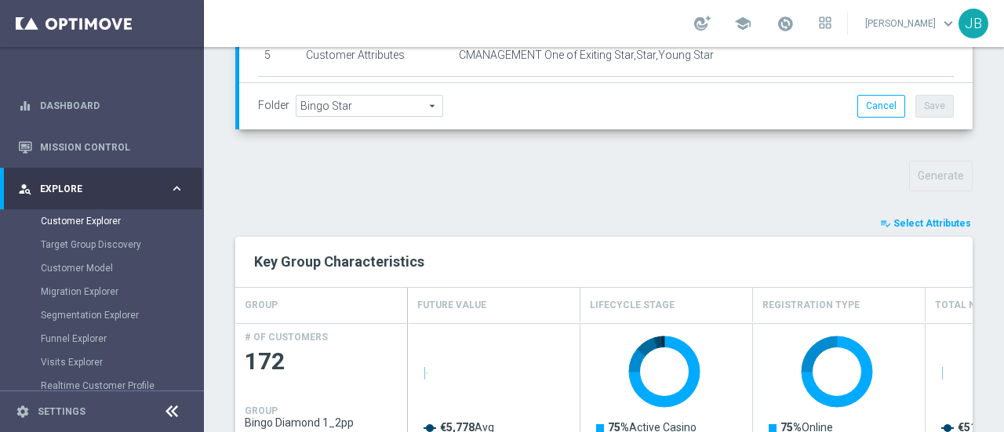
scroll to position [832, 0]
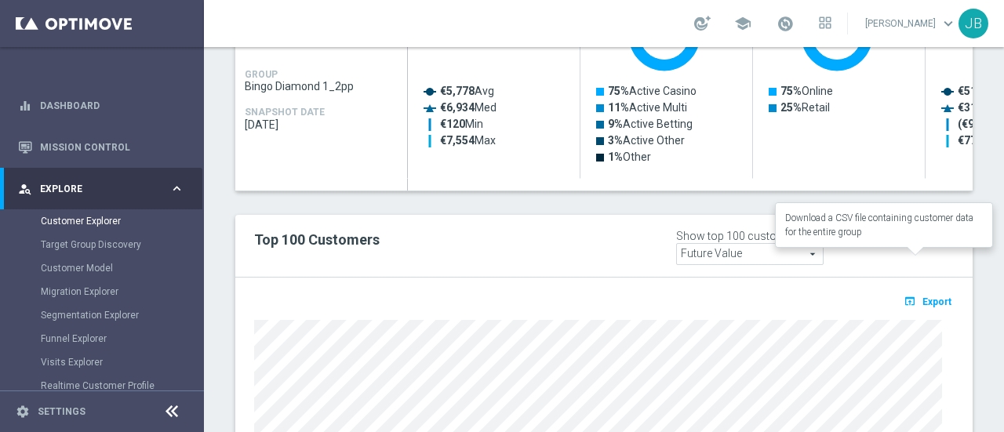
click at [923, 297] on span "Export" at bounding box center [937, 302] width 29 height 11
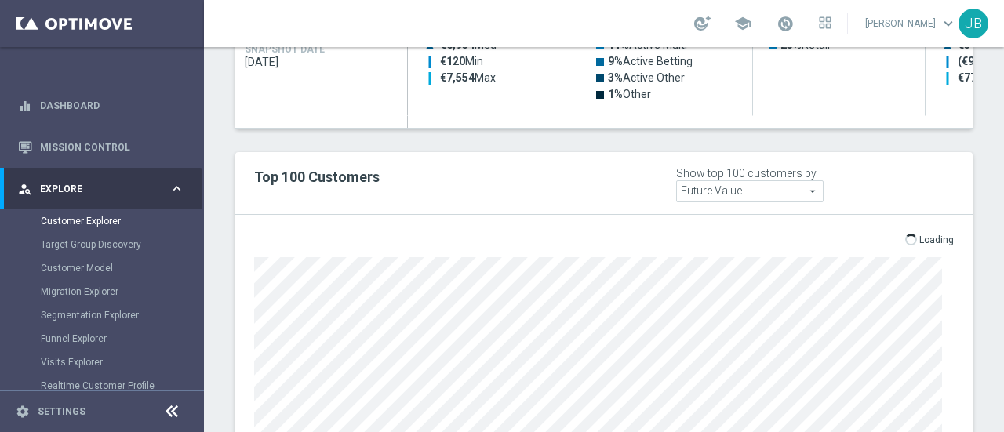
scroll to position [896, 0]
drag, startPoint x: 202, startPoint y: 214, endPoint x: 203, endPoint y: 244, distance: 29.8
click at [203, 244] on sidenavbar "equalizer Dashboard Mission Control" at bounding box center [102, 216] width 204 height 432
click at [174, 197] on div "person_search Explore keyboard_arrow_right" at bounding box center [101, 189] width 202 height 42
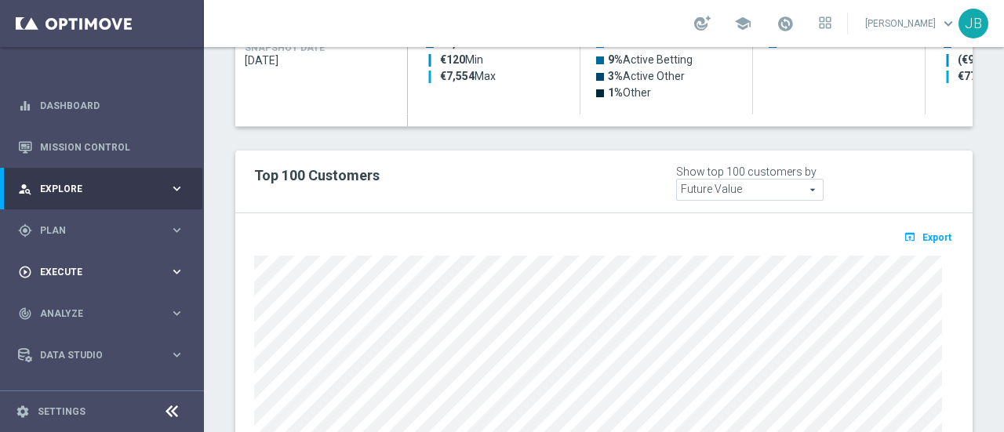
click at [100, 268] on span "Execute" at bounding box center [104, 272] width 129 height 9
click at [100, 301] on link "Campaign Builder" at bounding box center [102, 304] width 122 height 13
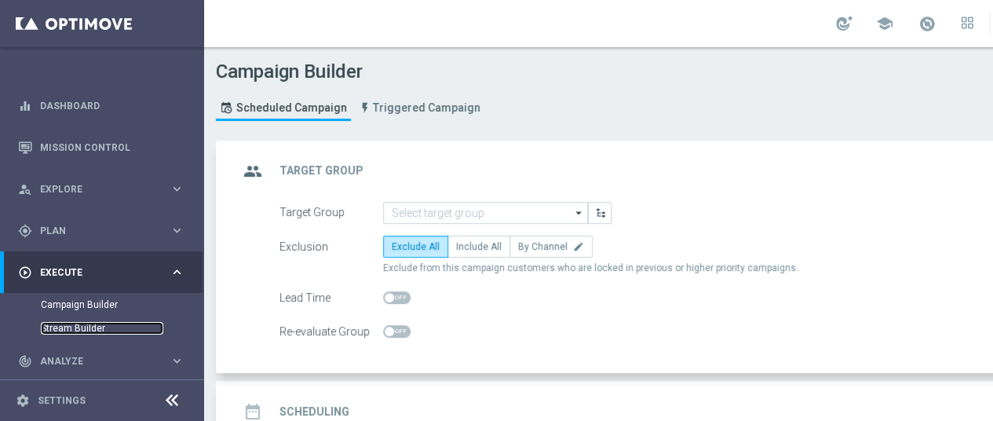
click at [81, 327] on link "Stream Builder" at bounding box center [102, 328] width 122 height 13
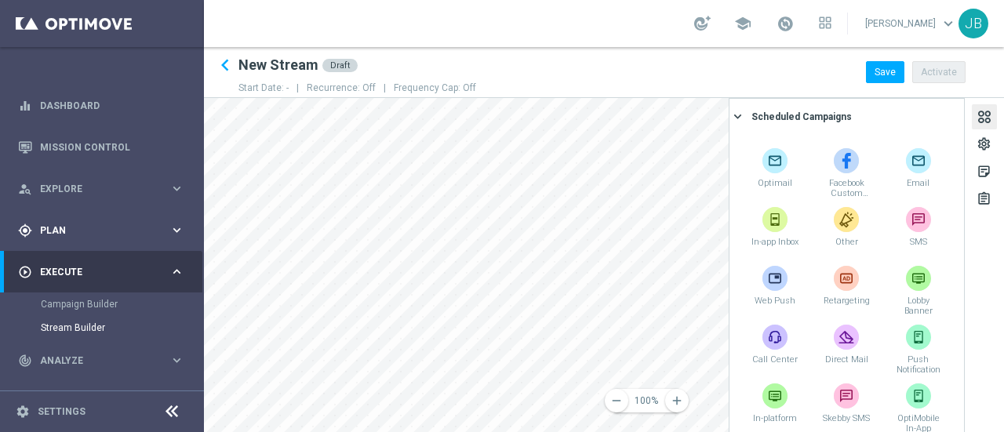
click at [75, 236] on div "gps_fixed Plan" at bounding box center [93, 231] width 151 height 14
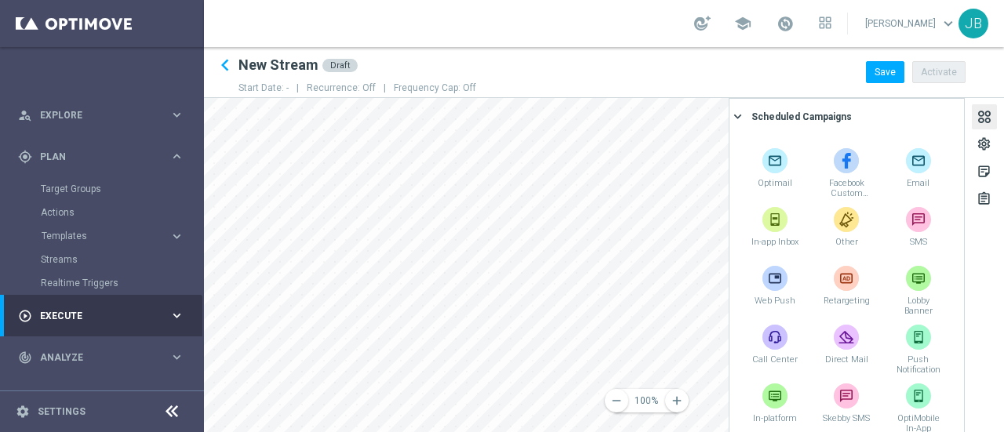
scroll to position [72, 0]
click at [162, 362] on span "Analyze" at bounding box center [104, 359] width 129 height 9
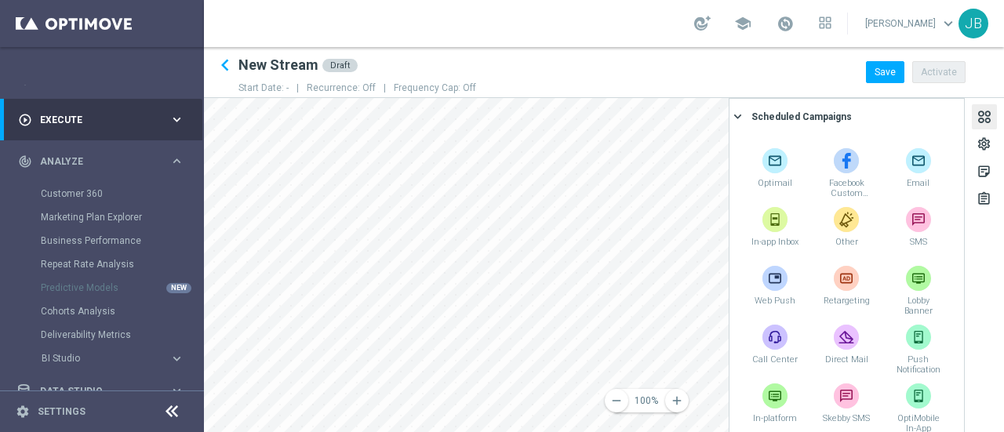
scroll to position [160, 0]
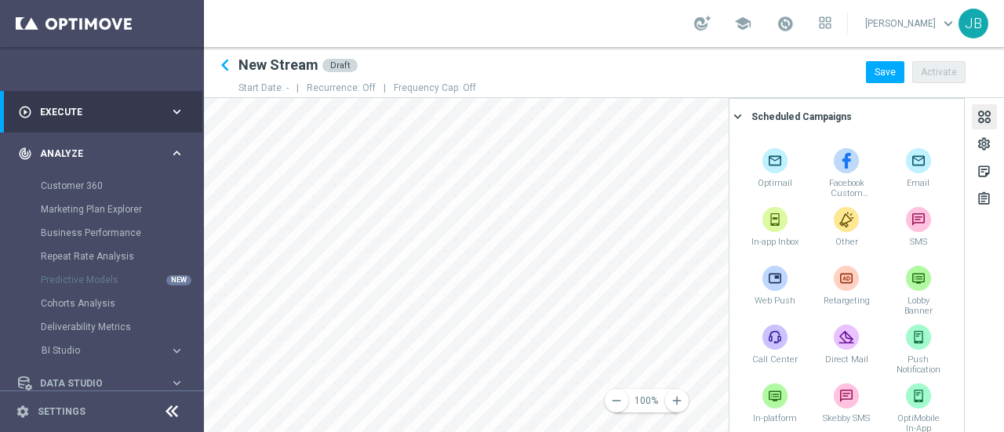
click at [85, 147] on div "track_changes Analyze" at bounding box center [93, 154] width 151 height 14
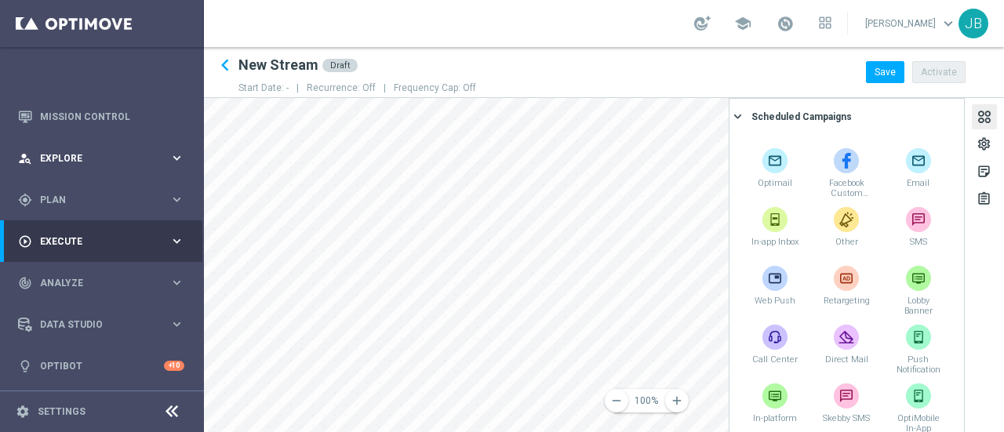
scroll to position [30, 0]
click at [163, 196] on span "Plan" at bounding box center [104, 200] width 129 height 9
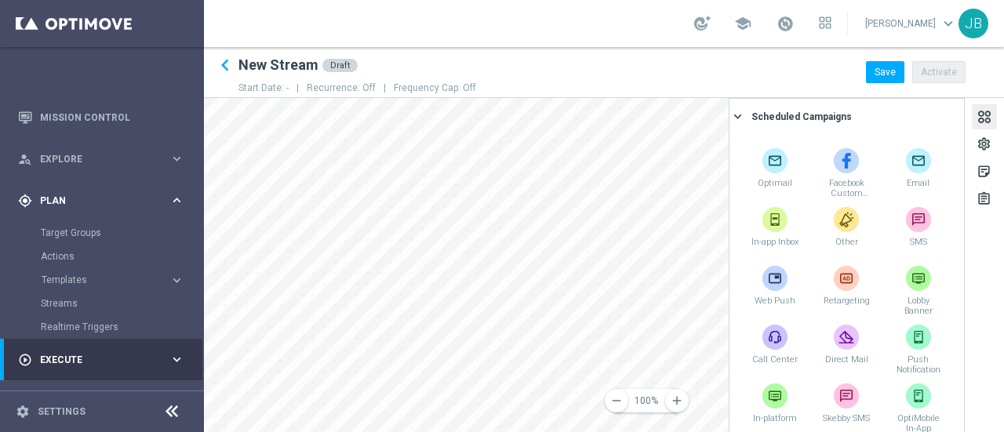
click at [92, 196] on span "Plan" at bounding box center [104, 200] width 129 height 9
